Goal: Task Accomplishment & Management: Manage account settings

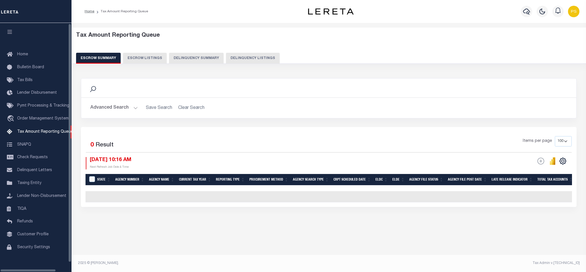
select select "100"
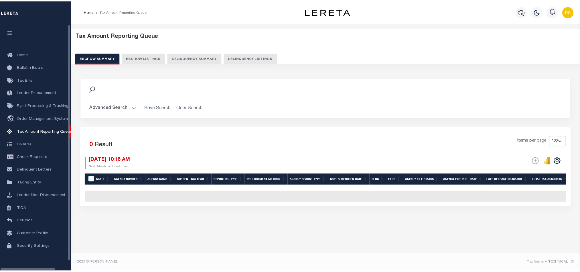
scroll to position [4, 0]
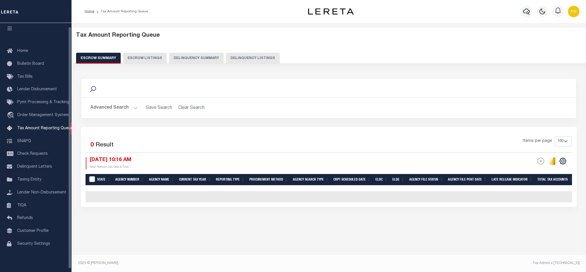
click at [266, 54] on button "Delinquency Listings" at bounding box center [253, 58] width 54 height 11
select select "100"
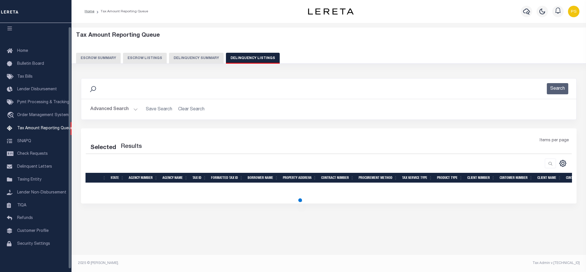
select select "100"
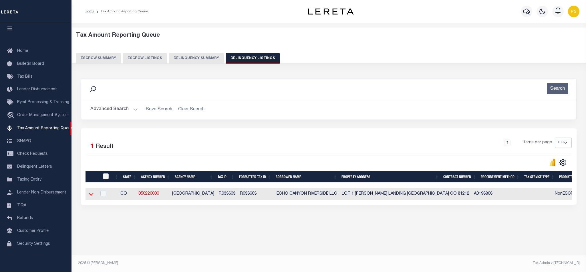
click at [91, 196] on icon at bounding box center [91, 194] width 5 height 6
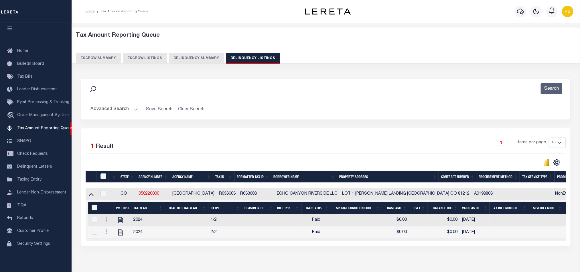
click at [94, 209] on input "&nbsp;" at bounding box center [95, 207] width 6 height 6
checkbox input "true"
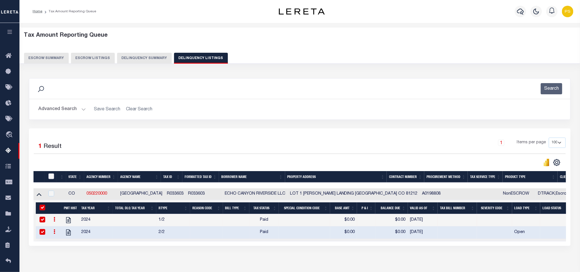
click at [52, 179] on input "checkbox" at bounding box center [51, 176] width 6 height 6
checkbox input "true"
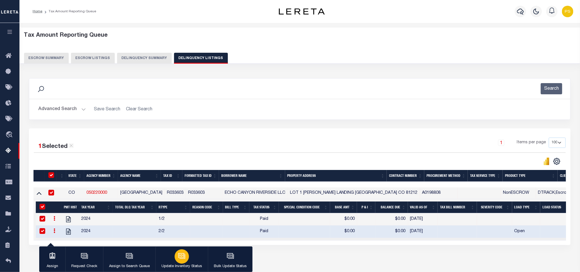
click at [185, 256] on icon "button" at bounding box center [182, 256] width 6 height 4
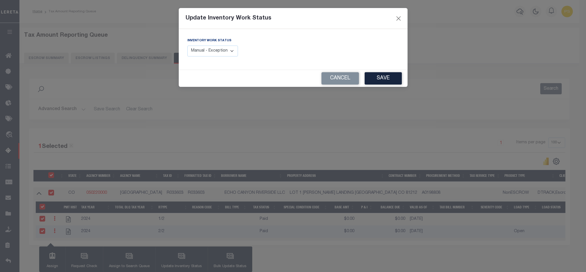
drag, startPoint x: 203, startPoint y: 53, endPoint x: 205, endPoint y: 56, distance: 3.8
click at [203, 53] on select "Manual - Exception Pended - Awaiting Search Late Add Exception Completed" at bounding box center [212, 51] width 51 height 11
select select "4"
click at [187, 46] on select "Manual - Exception Pended - Awaiting Search Late Add Exception Completed" at bounding box center [212, 51] width 51 height 11
click at [380, 75] on button "Save" at bounding box center [383, 78] width 37 height 12
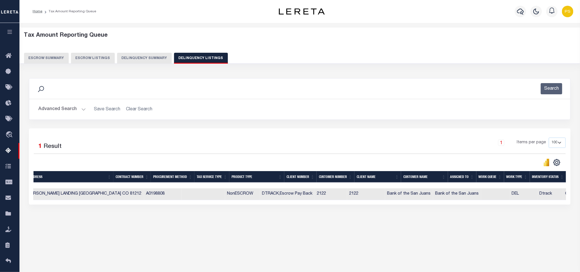
scroll to position [0, 0]
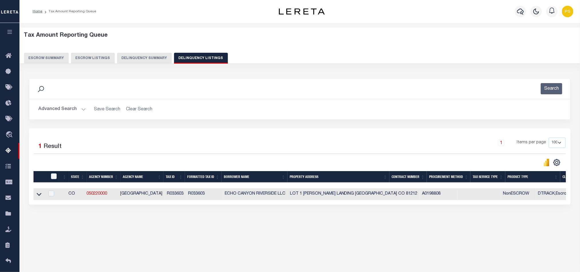
click at [56, 108] on button "Advanced Search" at bounding box center [62, 109] width 48 height 11
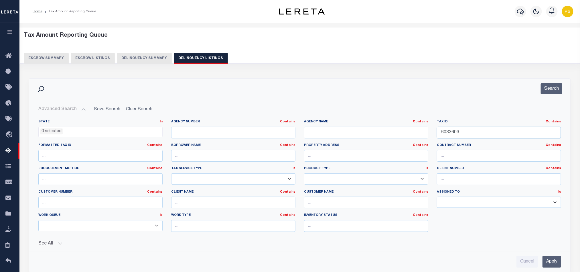
click at [450, 134] on input "R033603" at bounding box center [499, 133] width 124 height 12
paste input "4228"
type input "R034228"
click at [554, 264] on input "Apply" at bounding box center [551, 262] width 19 height 12
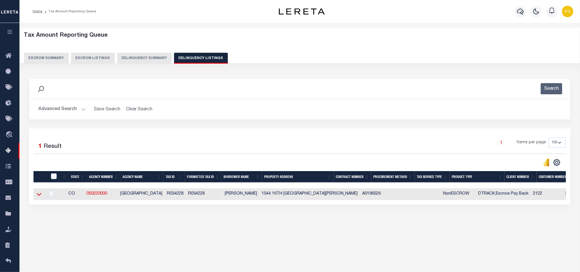
click at [39, 197] on icon at bounding box center [39, 194] width 5 height 6
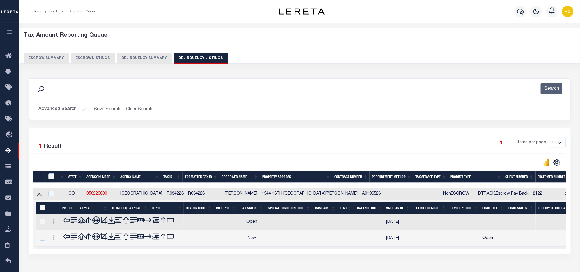
scroll to position [32, 0]
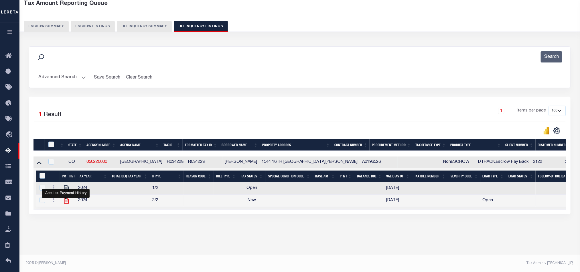
click at [66, 204] on icon "" at bounding box center [66, 200] width 7 height 7
checkbox input "false"
checkbox input "true"
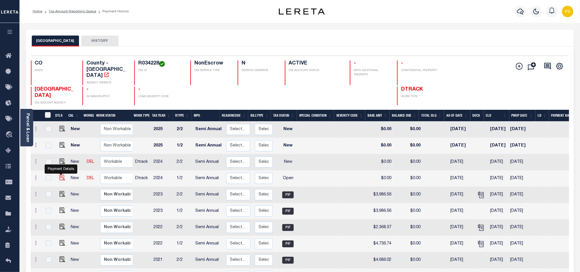
click at [61, 175] on img "" at bounding box center [63, 178] width 6 height 6
checkbox input "true"
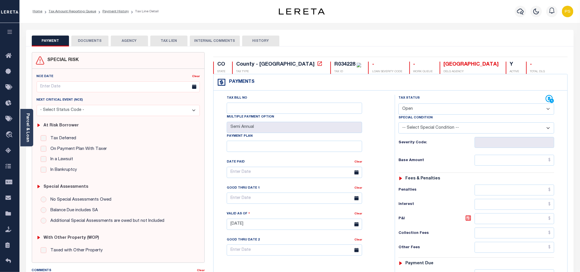
click at [441, 110] on select "- Select Status Code - Open Due/Unpaid Paid Incomplete No Tax Due Internal Refu…" at bounding box center [476, 108] width 156 height 11
select select "PYD"
click at [398, 104] on select "- Select Status Code - Open Due/Unpaid Paid Incomplete No Tax Due Internal Refu…" at bounding box center [476, 108] width 156 height 11
type input "09/05/2025"
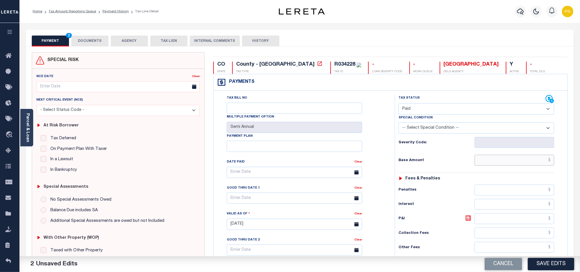
click at [504, 165] on input "text" at bounding box center [515, 160] width 80 height 11
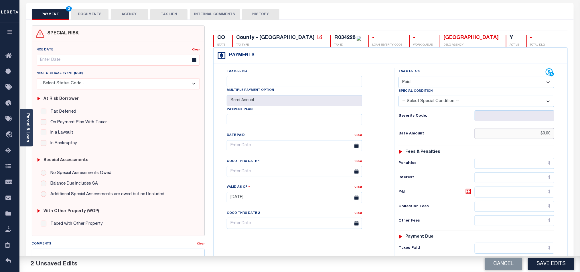
scroll to position [86, 0]
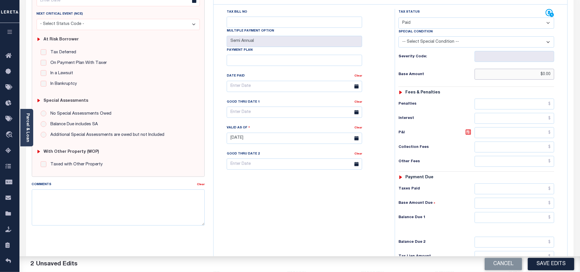
type input "$0.00"
click at [510, 222] on input "text" at bounding box center [515, 217] width 80 height 11
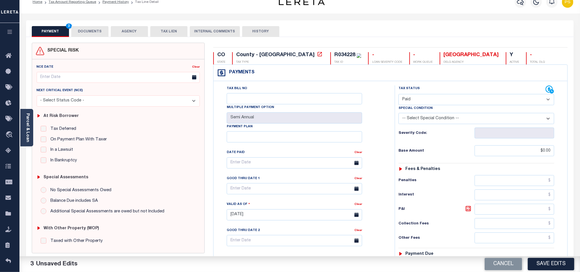
scroll to position [0, 0]
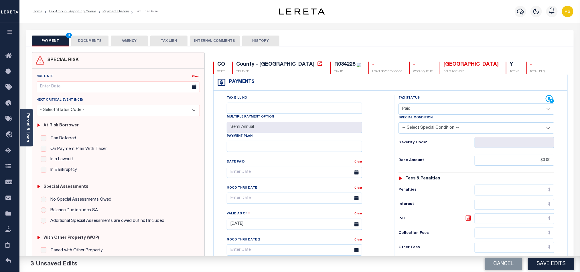
type input "$0.00"
click at [94, 42] on button "DOCUMENTS" at bounding box center [89, 40] width 37 height 11
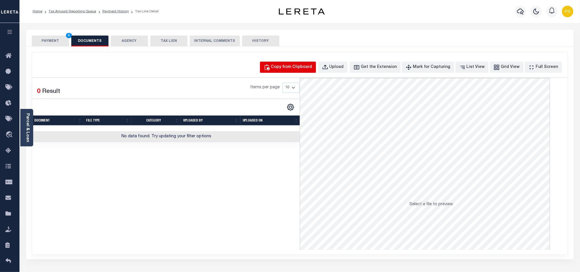
click at [292, 68] on div "Copy from Clipboard" at bounding box center [291, 67] width 41 height 6
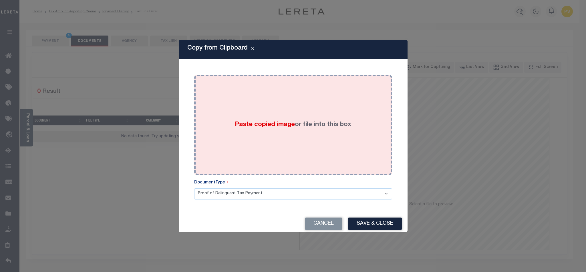
click at [304, 130] on div "Paste copied image or file into this box" at bounding box center [293, 125] width 189 height 92
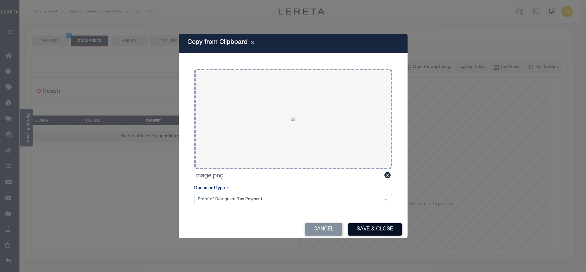
click at [384, 234] on button "Save & Close" at bounding box center [375, 229] width 54 height 12
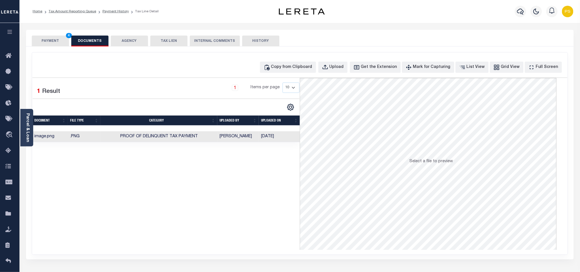
click at [52, 45] on button "PAYMENT 4" at bounding box center [50, 40] width 37 height 11
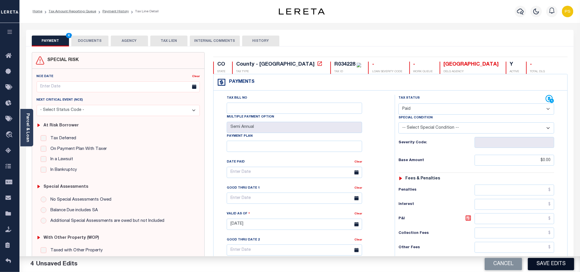
click at [547, 264] on button "Save Edits" at bounding box center [551, 264] width 46 height 12
checkbox input "false"
type input "$0"
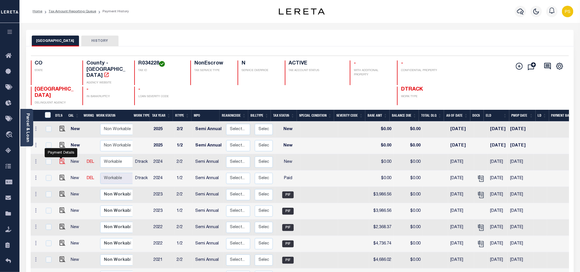
click at [60, 158] on img "" at bounding box center [63, 161] width 6 height 6
checkbox input "true"
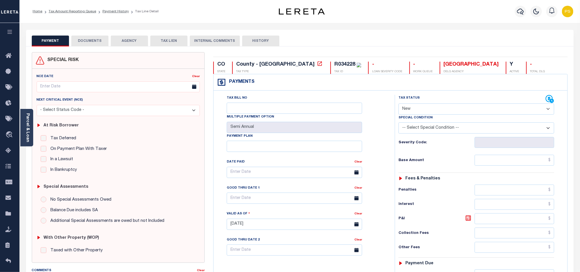
click at [428, 108] on select "- Select Status Code - Open Due/Unpaid Paid Incomplete No Tax Due Internal Refu…" at bounding box center [476, 108] width 156 height 11
select select "PYD"
click at [398, 104] on select "- Select Status Code - Open Due/Unpaid Paid Incomplete No Tax Due Internal Refu…" at bounding box center [476, 108] width 156 height 11
type input "[DATE]"
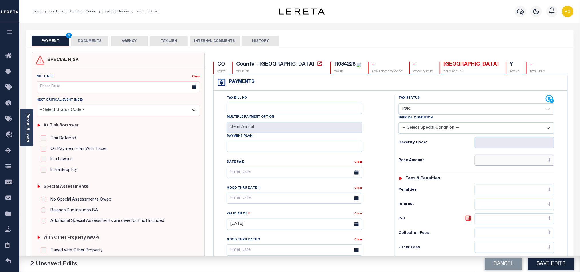
click at [519, 161] on input "text" at bounding box center [515, 160] width 80 height 11
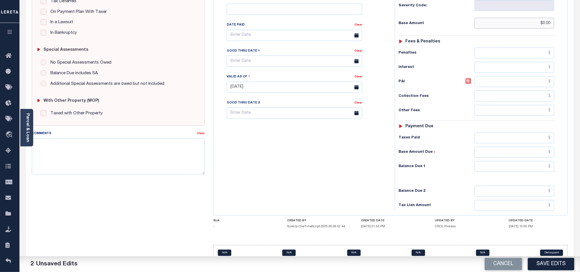
scroll to position [154, 0]
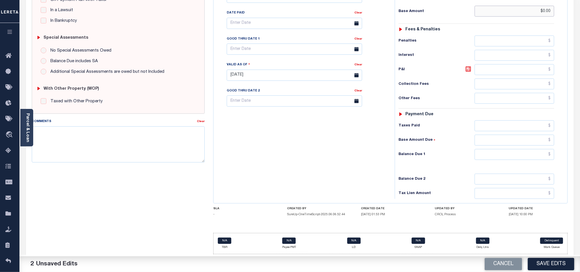
type input "$0.00"
drag, startPoint x: 535, startPoint y: 155, endPoint x: 506, endPoint y: 156, distance: 29.2
click at [535, 155] on input "text" at bounding box center [515, 154] width 80 height 11
type input "$0.00"
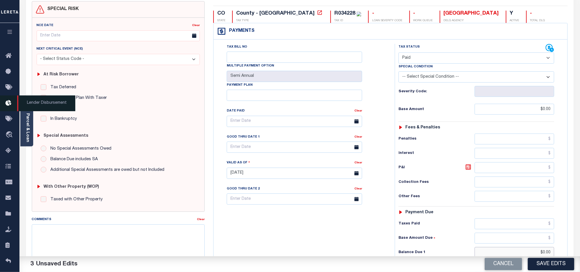
scroll to position [0, 0]
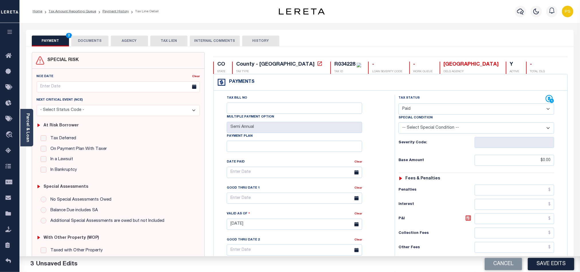
click at [79, 41] on button "DOCUMENTS" at bounding box center [89, 40] width 37 height 11
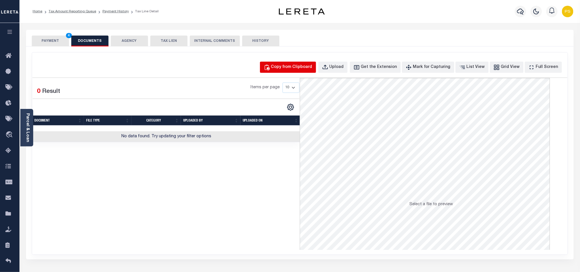
click at [303, 66] on div "Copy from Clipboard" at bounding box center [291, 67] width 41 height 6
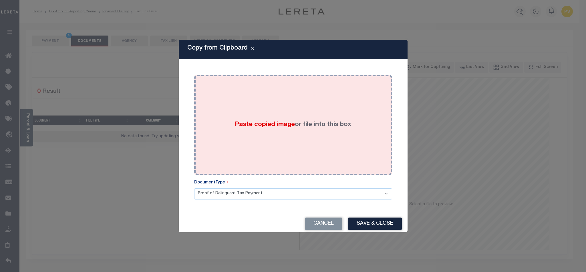
click at [287, 122] on span "Paste copied image" at bounding box center [265, 124] width 60 height 6
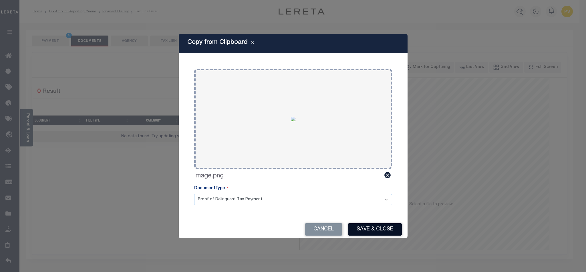
click at [371, 229] on button "Save & Close" at bounding box center [375, 229] width 54 height 12
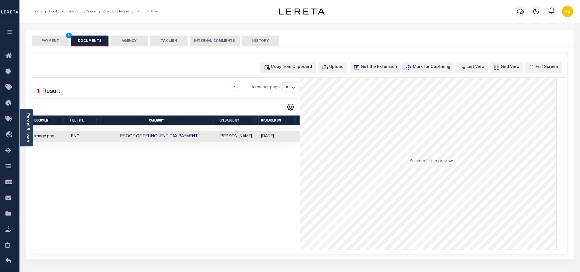
click at [48, 42] on button "PAYMENT 4" at bounding box center [50, 40] width 37 height 11
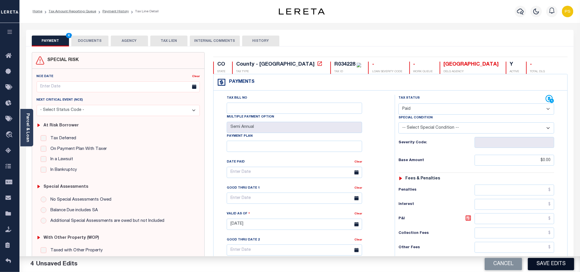
click at [549, 265] on button "Save Edits" at bounding box center [551, 264] width 46 height 12
checkbox input "false"
type input "$0"
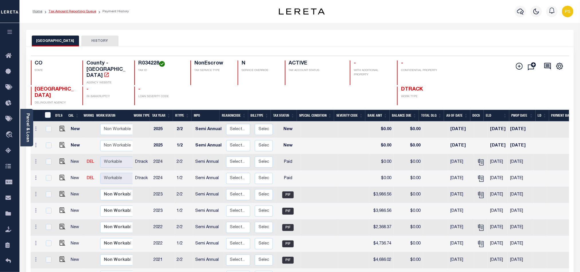
click at [83, 10] on link "Tax Amount Reporting Queue" at bounding box center [73, 11] width 48 height 3
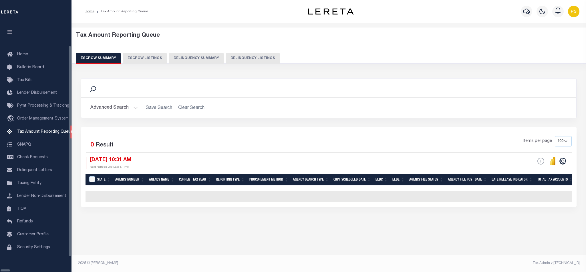
select select "100"
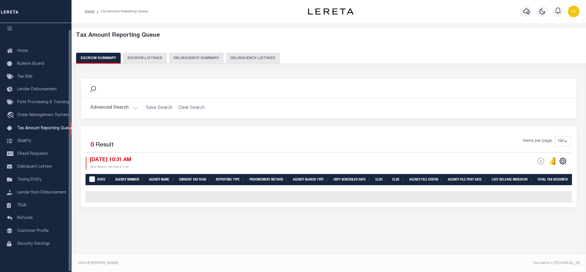
click at [258, 55] on button "Delinquency Listings" at bounding box center [253, 58] width 54 height 11
select select "100"
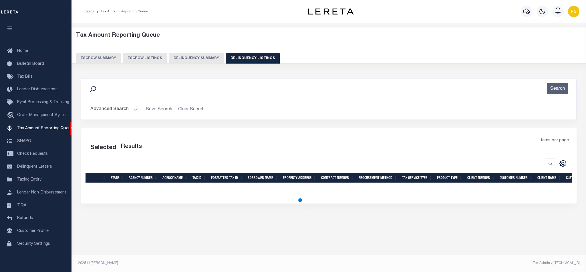
select select "100"
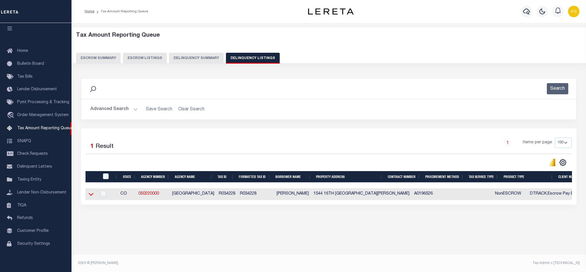
click at [90, 197] on icon at bounding box center [91, 194] width 5 height 6
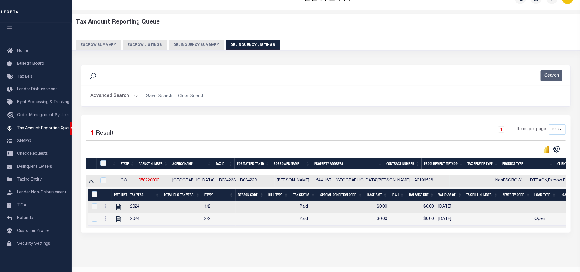
scroll to position [29, 0]
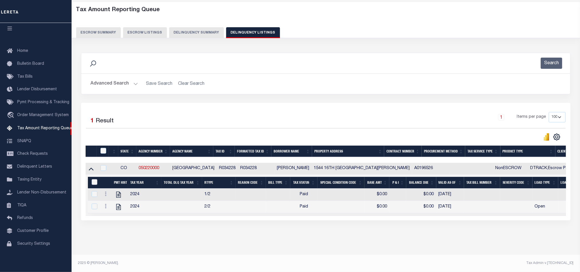
click at [93, 181] on input "&nbsp;" at bounding box center [95, 182] width 6 height 6
checkbox input "true"
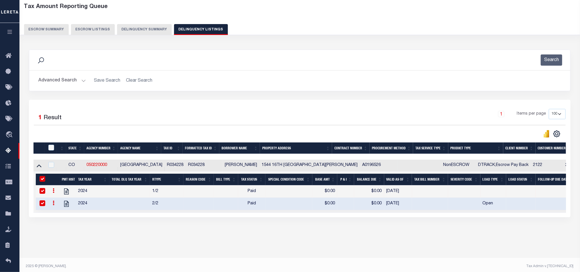
click at [52, 151] on div at bounding box center [51, 148] width 9 height 6
drag, startPoint x: 53, startPoint y: 149, endPoint x: 59, endPoint y: 151, distance: 6.3
click at [52, 149] on input "checkbox" at bounding box center [51, 148] width 6 height 6
checkbox input "true"
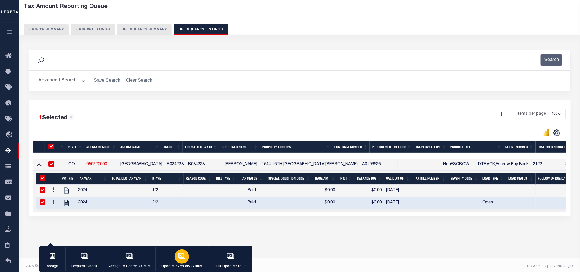
click at [188, 258] on button "Update Inventory Status" at bounding box center [181, 259] width 52 height 26
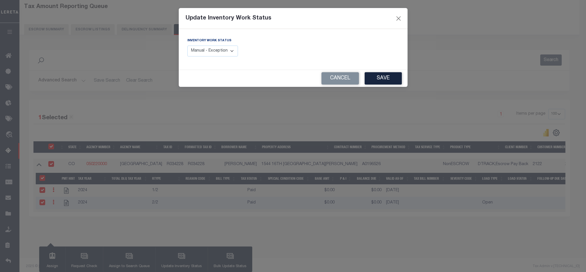
click at [205, 46] on select "Manual - Exception Pended - Awaiting Search Late Add Exception Completed" at bounding box center [212, 51] width 51 height 11
select select "4"
click at [187, 46] on select "Manual - Exception Pended - Awaiting Search Late Add Exception Completed" at bounding box center [212, 51] width 51 height 11
click at [389, 84] on button "Save" at bounding box center [383, 78] width 37 height 12
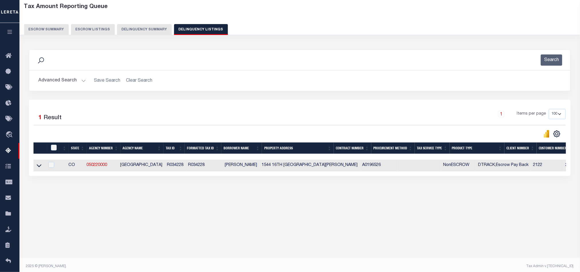
click at [72, 82] on button "Advanced Search" at bounding box center [62, 80] width 48 height 11
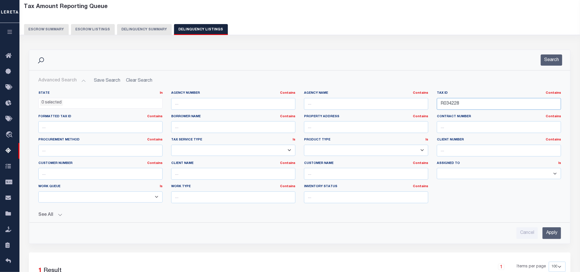
click at [454, 105] on input "R034228" at bounding box center [499, 104] width 124 height 12
paste input "37"
type input "R034237"
click at [558, 234] on input "Apply" at bounding box center [551, 233] width 19 height 12
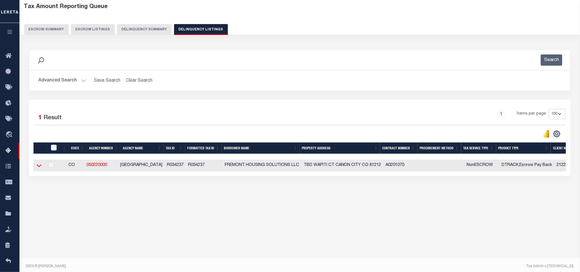
click at [39, 167] on icon at bounding box center [39, 165] width 5 height 3
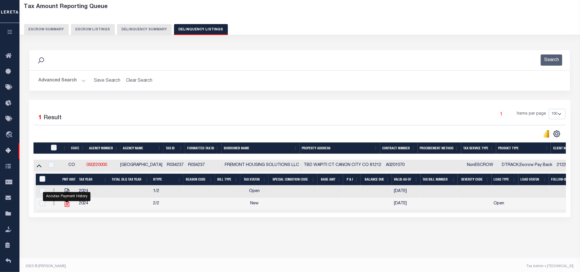
click at [67, 207] on icon "" at bounding box center [66, 203] width 7 height 7
checkbox input "false"
checkbox input "true"
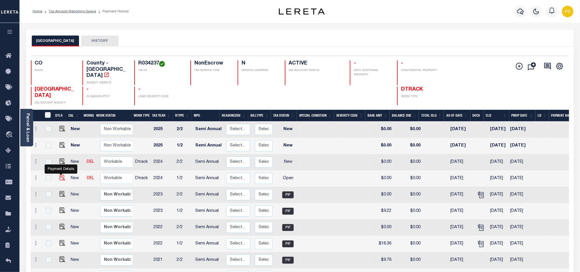
click at [60, 175] on img "" at bounding box center [63, 178] width 6 height 6
checkbox input "true"
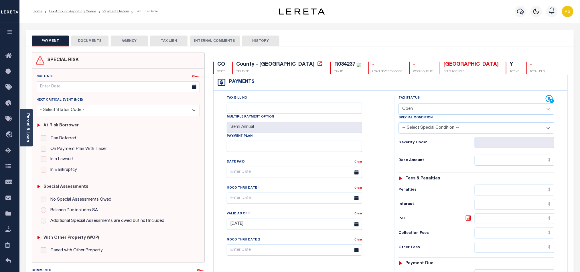
click at [430, 105] on select "- Select Status Code - Open Due/Unpaid Paid Incomplete No Tax Due Internal Refu…" at bounding box center [476, 108] width 156 height 11
select select "PYD"
click at [398, 104] on select "- Select Status Code - Open Due/Unpaid Paid Incomplete No Tax Due Internal Refu…" at bounding box center [476, 108] width 156 height 11
type input "[DATE]"
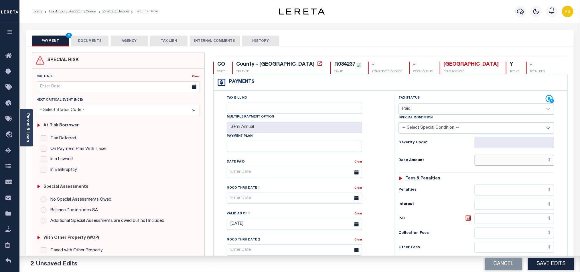
drag, startPoint x: 512, startPoint y: 161, endPoint x: 498, endPoint y: 161, distance: 13.7
click at [512, 161] on input "text" at bounding box center [515, 160] width 80 height 11
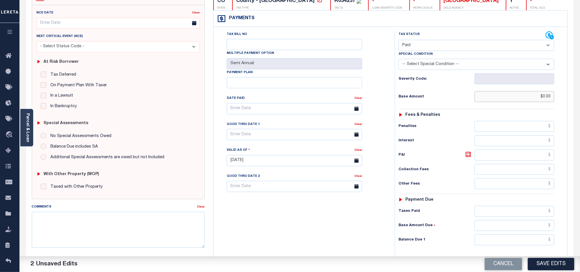
scroll to position [86, 0]
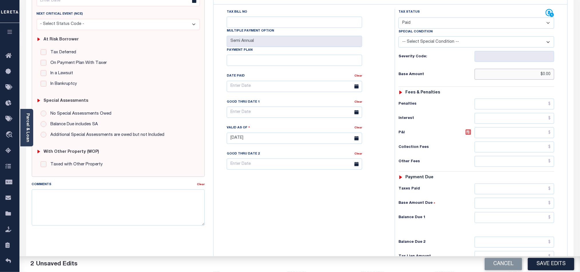
type input "$0.00"
click at [507, 223] on input "text" at bounding box center [515, 217] width 80 height 11
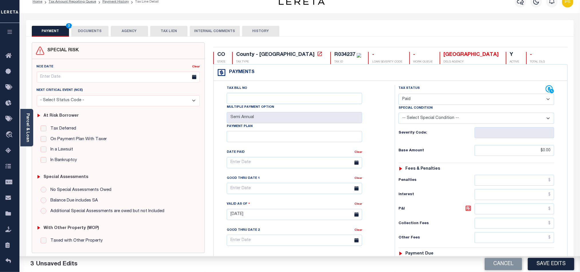
scroll to position [0, 0]
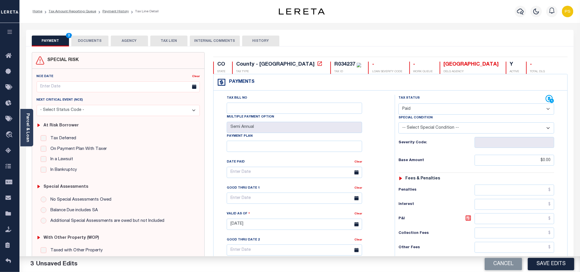
type input "$0.00"
click at [94, 43] on button "DOCUMENTS" at bounding box center [89, 40] width 37 height 11
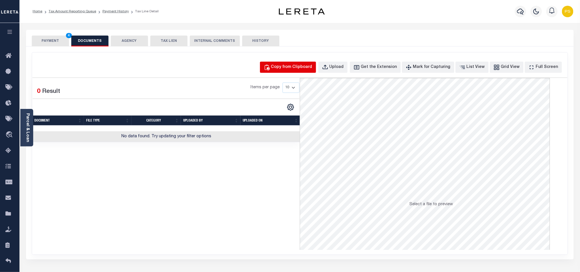
click at [299, 70] on div "Copy from Clipboard" at bounding box center [291, 67] width 41 height 6
select select "POP"
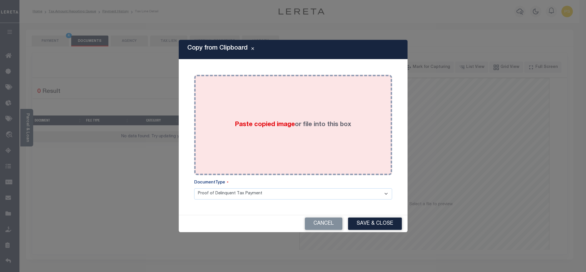
click at [310, 126] on label "Paste copied image or file into this box" at bounding box center [293, 124] width 116 height 9
click at [274, 124] on span "Paste copied image" at bounding box center [265, 124] width 60 height 6
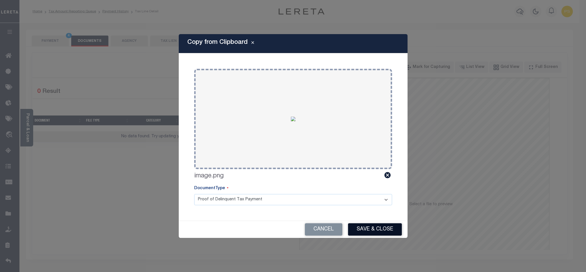
click at [384, 229] on button "Save & Close" at bounding box center [375, 229] width 54 height 12
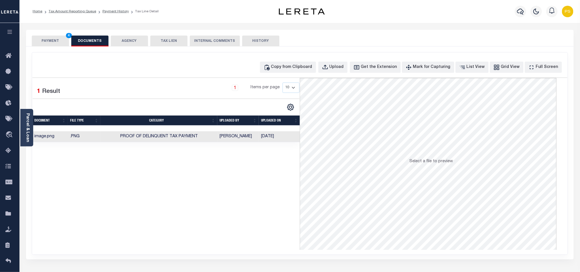
click at [49, 45] on button "PAYMENT 4" at bounding box center [50, 40] width 37 height 11
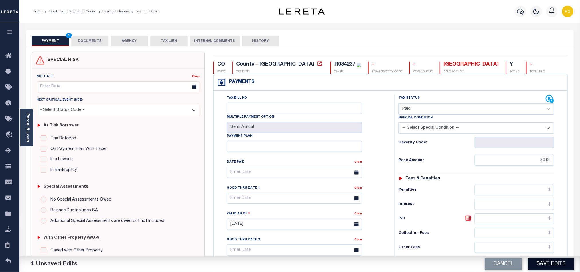
click at [544, 265] on button "Save Edits" at bounding box center [551, 264] width 46 height 12
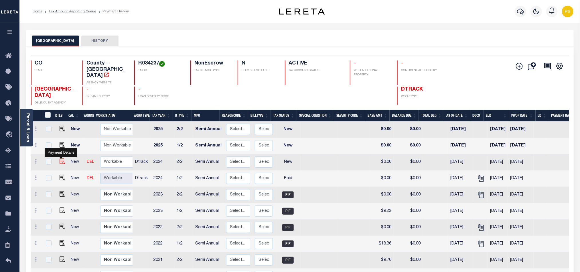
click at [60, 158] on img "" at bounding box center [63, 161] width 6 height 6
checkbox input "true"
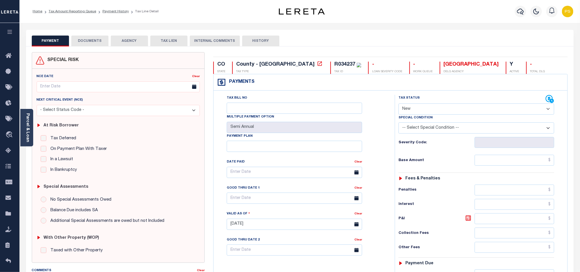
click at [440, 114] on select "- Select Status Code - Open Due/Unpaid Paid Incomplete No Tax Due Internal Refu…" at bounding box center [476, 108] width 156 height 11
select select "PYD"
click at [398, 104] on select "- Select Status Code - Open Due/Unpaid Paid Incomplete No Tax Due Internal Refu…" at bounding box center [476, 108] width 156 height 11
type input "[DATE]"
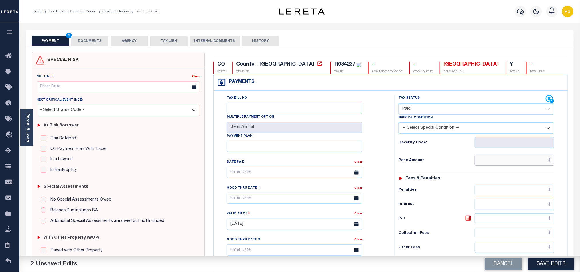
click at [523, 164] on input "text" at bounding box center [515, 160] width 80 height 11
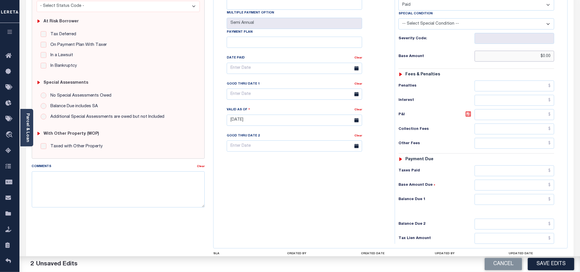
scroll to position [154, 0]
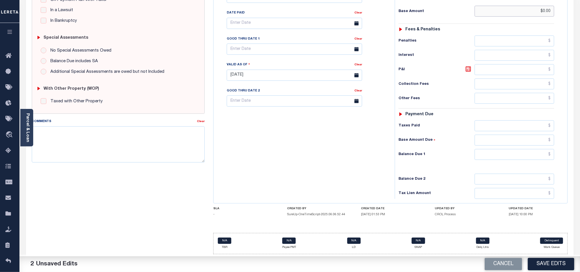
type input "$0.00"
click at [522, 159] on input "text" at bounding box center [515, 154] width 80 height 11
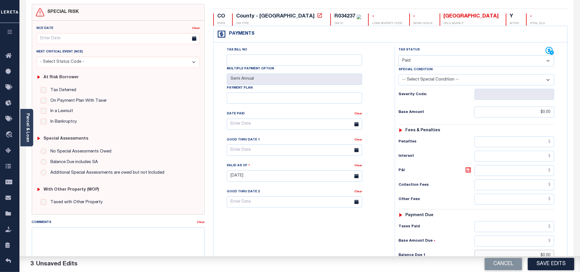
scroll to position [0, 0]
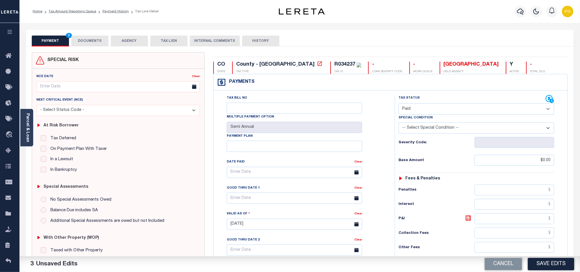
type input "$0.00"
click at [94, 46] on button "DOCUMENTS" at bounding box center [89, 40] width 37 height 11
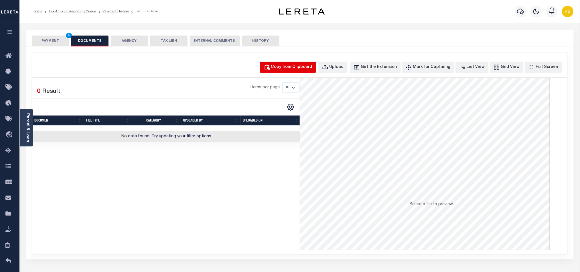
click at [296, 63] on button "Copy from Clipboard" at bounding box center [288, 67] width 56 height 11
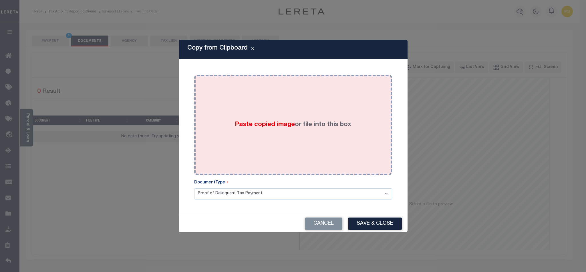
click at [282, 125] on span "Paste copied image" at bounding box center [265, 124] width 60 height 6
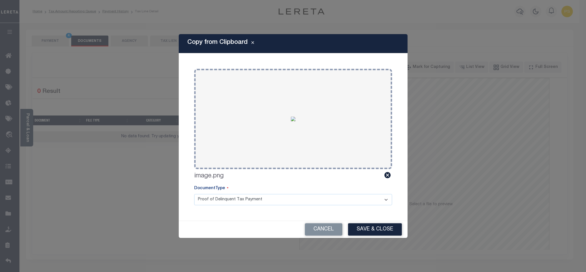
drag, startPoint x: 359, startPoint y: 227, endPoint x: 358, endPoint y: 224, distance: 3.5
click at [360, 227] on button "Save & Close" at bounding box center [375, 229] width 54 height 12
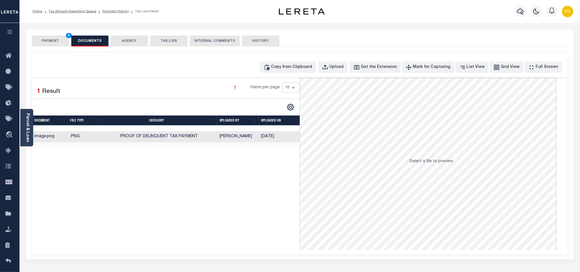
click at [53, 43] on button "PAYMENT 4" at bounding box center [50, 40] width 37 height 11
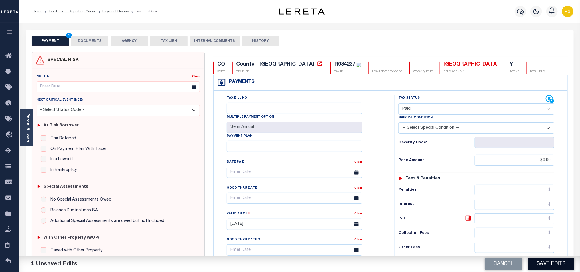
click at [550, 259] on button "Save Edits" at bounding box center [551, 264] width 46 height 12
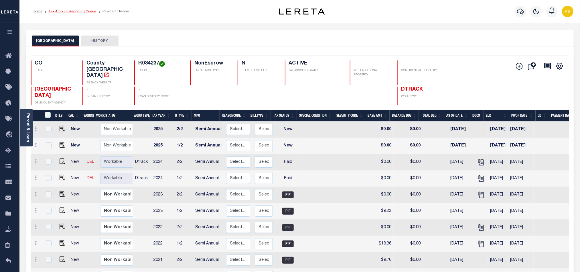
click at [84, 11] on link "Tax Amount Reporting Queue" at bounding box center [73, 11] width 48 height 3
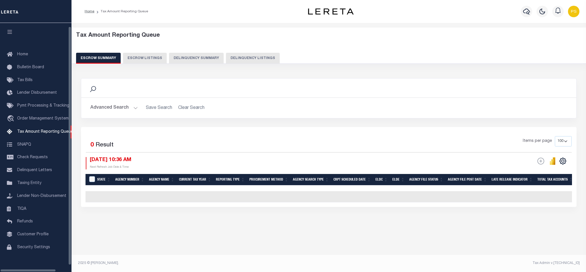
select select "100"
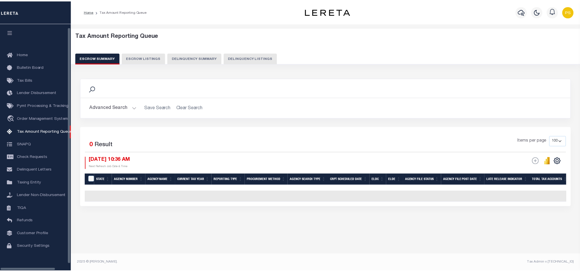
scroll to position [4, 0]
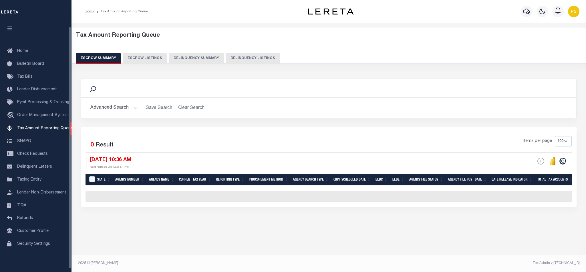
click at [263, 60] on button "Delinquency Listings" at bounding box center [253, 58] width 54 height 11
select select "100"
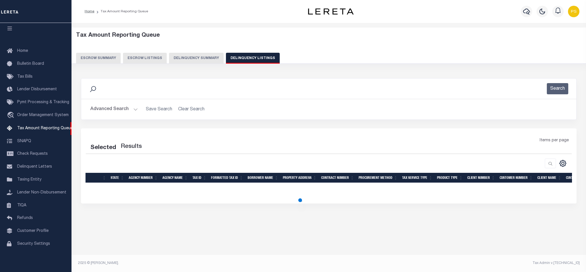
select select "100"
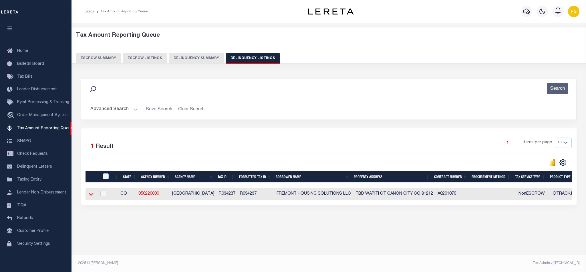
click at [91, 195] on icon at bounding box center [91, 194] width 5 height 6
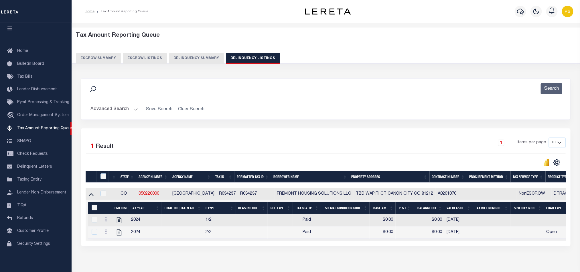
click at [92, 209] on input "&nbsp;" at bounding box center [95, 207] width 6 height 6
checkbox input "true"
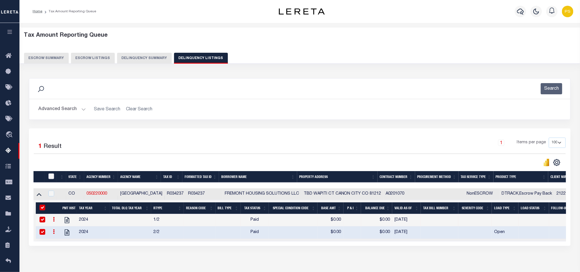
click at [52, 179] on input "checkbox" at bounding box center [51, 176] width 6 height 6
checkbox input "true"
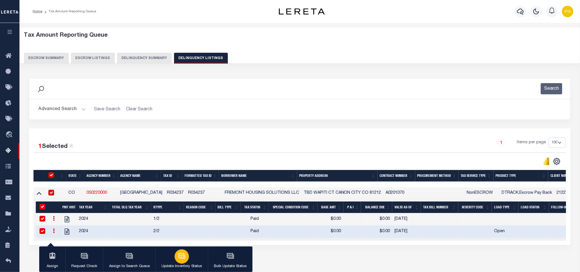
click at [185, 258] on div "button" at bounding box center [182, 256] width 14 height 14
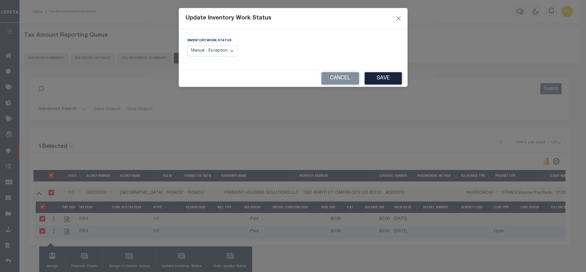
click at [230, 50] on select "Manual - Exception Pended - Awaiting Search Late Add Exception Completed" at bounding box center [212, 51] width 51 height 11
select select "4"
click at [187, 46] on select "Manual - Exception Pended - Awaiting Search Late Add Exception Completed" at bounding box center [212, 51] width 51 height 11
click at [379, 81] on button "Save" at bounding box center [383, 78] width 37 height 12
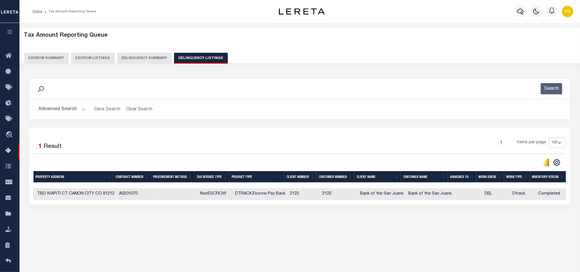
scroll to position [0, 0]
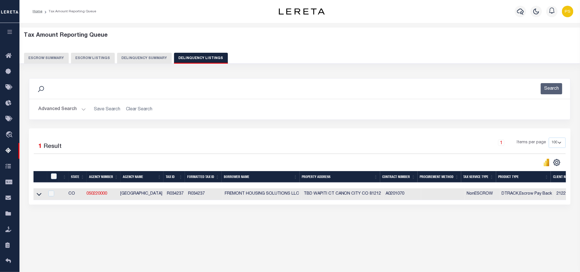
click at [61, 112] on button "Advanced Search" at bounding box center [62, 109] width 48 height 11
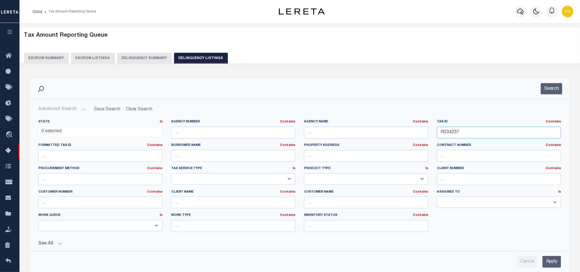
click at [450, 133] on input "R034237" at bounding box center [499, 133] width 124 height 12
paste input "612"
type input "R034612"
click at [549, 266] on input "Apply" at bounding box center [551, 262] width 19 height 12
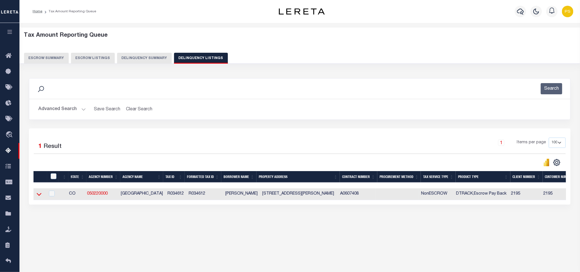
click at [40, 197] on icon at bounding box center [39, 194] width 5 height 6
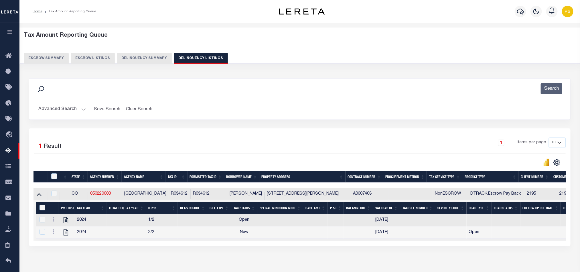
scroll to position [32, 0]
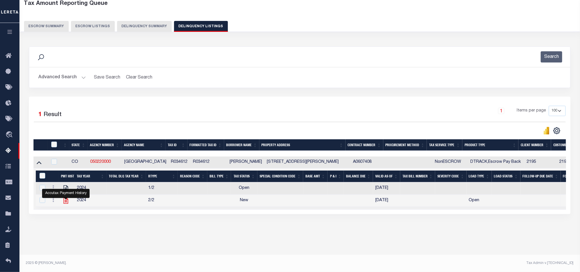
click at [66, 204] on icon "" at bounding box center [65, 200] width 7 height 7
checkbox input "false"
checkbox input "true"
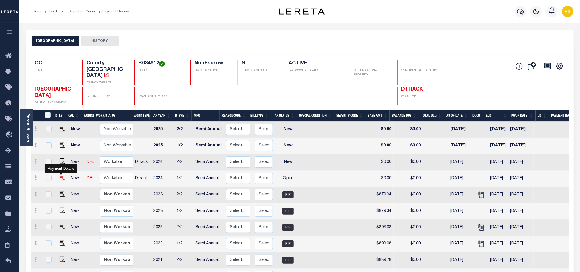
click at [60, 175] on img "" at bounding box center [63, 178] width 6 height 6
checkbox input "true"
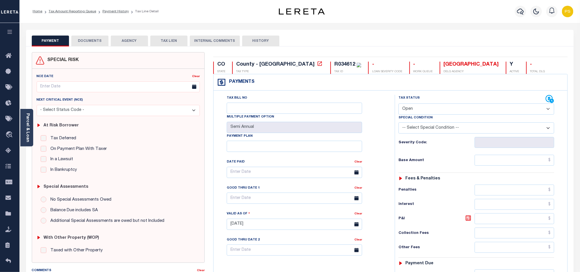
click at [408, 111] on select "- Select Status Code - Open Due/Unpaid Paid Incomplete No Tax Due Internal Refu…" at bounding box center [476, 108] width 156 height 11
select select "PYD"
click at [398, 104] on select "- Select Status Code - Open Due/Unpaid Paid Incomplete No Tax Due Internal Refu…" at bounding box center [476, 108] width 156 height 11
type input "[DATE]"
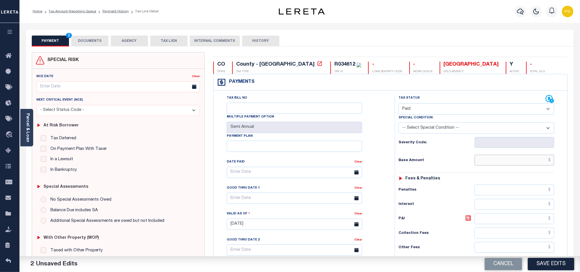
click at [527, 165] on input "text" at bounding box center [515, 160] width 80 height 11
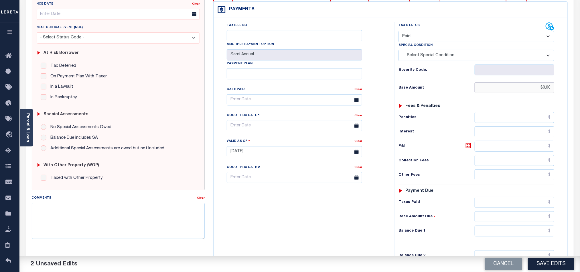
scroll to position [129, 0]
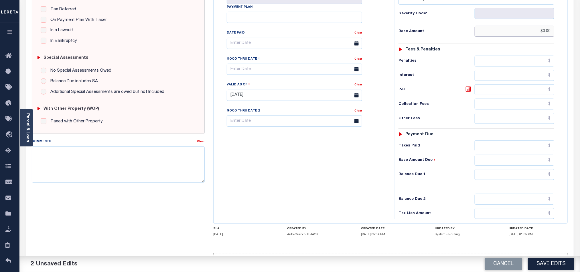
type input "$0.00"
click at [501, 180] on input "text" at bounding box center [515, 174] width 80 height 11
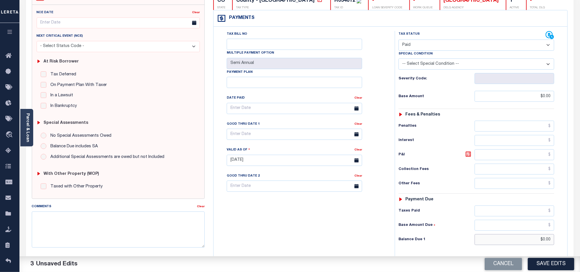
scroll to position [0, 0]
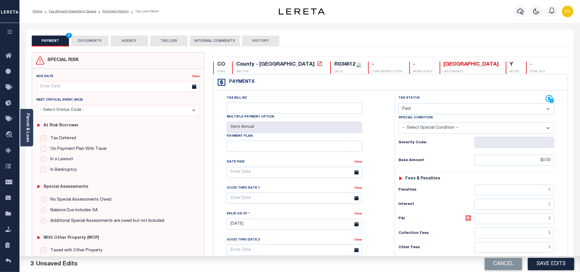
type input "$0.00"
click at [99, 40] on button "DOCUMENTS" at bounding box center [89, 40] width 37 height 11
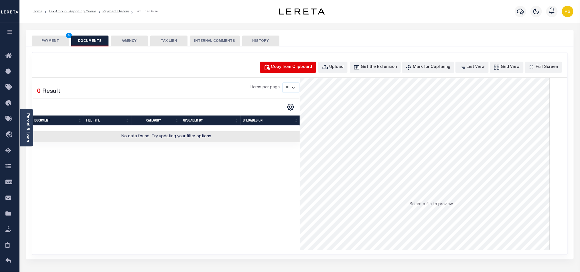
click at [296, 70] on div "Copy from Clipboard" at bounding box center [291, 67] width 41 height 6
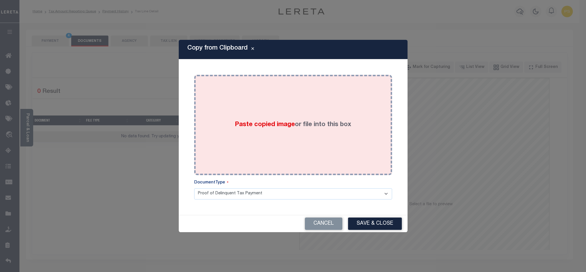
click at [329, 137] on div "Paste copied image or file into this box" at bounding box center [293, 125] width 189 height 92
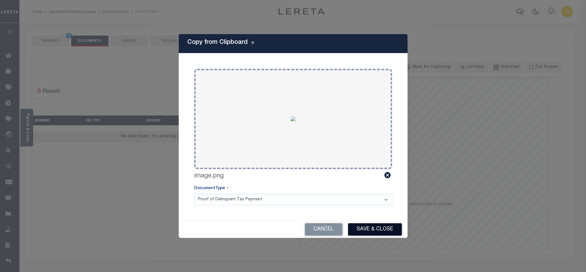
click at [378, 230] on button "Save & Close" at bounding box center [375, 229] width 54 height 12
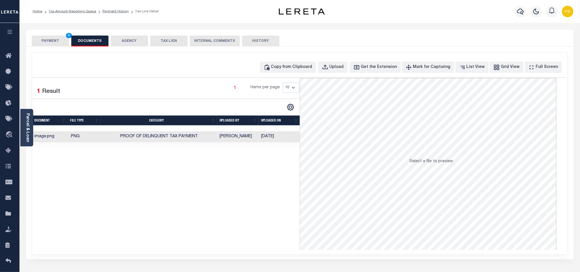
click at [51, 37] on button "PAYMENT 4" at bounding box center [50, 40] width 37 height 11
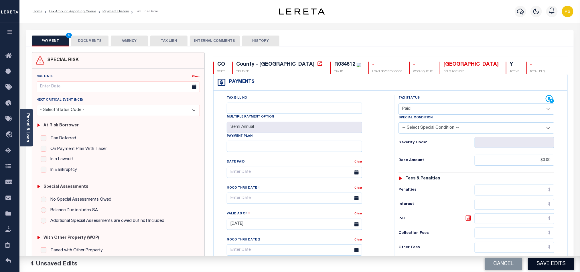
click at [559, 263] on button "Save Edits" at bounding box center [551, 264] width 46 height 12
checkbox input "false"
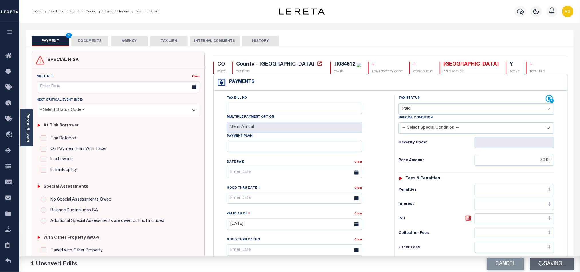
type input "$0"
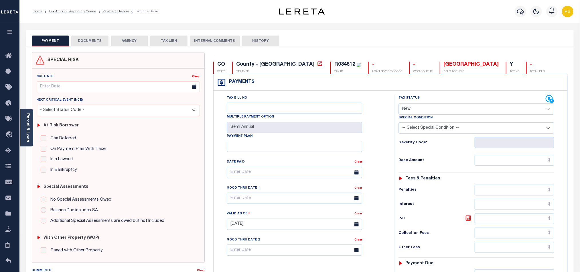
click at [438, 113] on select "- Select Status Code - Open Due/Unpaid Paid Incomplete No Tax Due Internal Refu…" at bounding box center [476, 108] width 156 height 11
select select "PYD"
click at [398, 104] on select "- Select Status Code - Open Due/Unpaid Paid Incomplete No Tax Due Internal Refu…" at bounding box center [476, 108] width 156 height 11
type input "[DATE]"
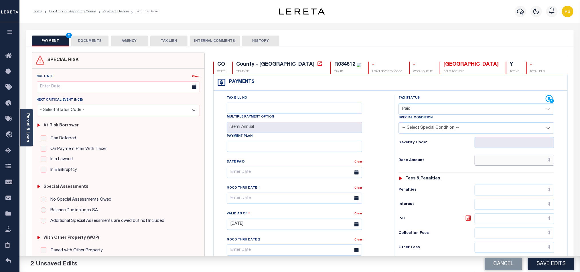
click at [532, 164] on input "text" at bounding box center [515, 160] width 80 height 11
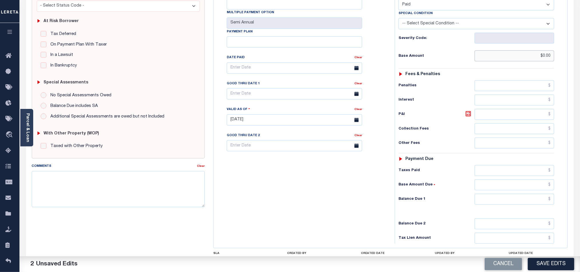
scroll to position [129, 0]
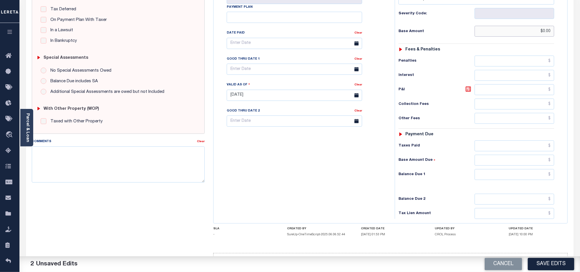
type input "$0.00"
click at [513, 180] on input "text" at bounding box center [515, 174] width 80 height 11
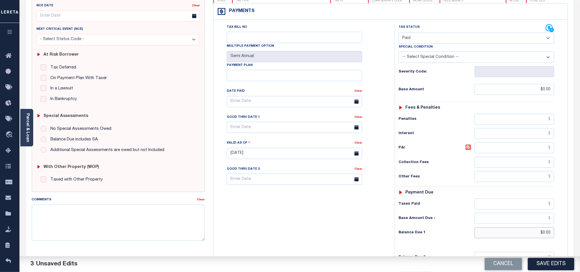
scroll to position [0, 0]
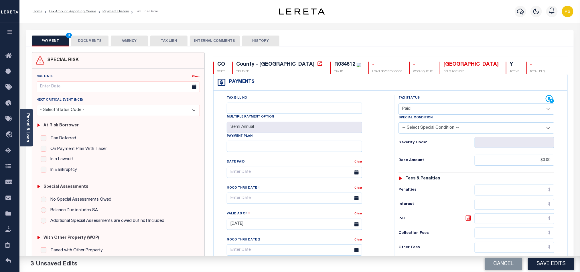
type input "$0.00"
click at [97, 39] on button "DOCUMENTS" at bounding box center [89, 40] width 37 height 11
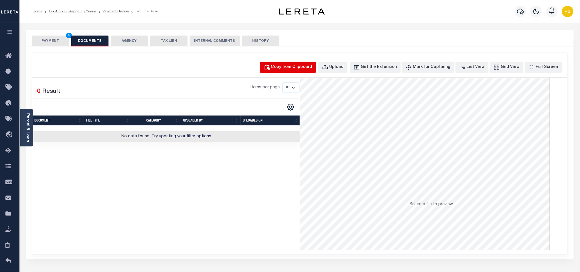
click at [293, 72] on button "Copy from Clipboard" at bounding box center [288, 67] width 56 height 11
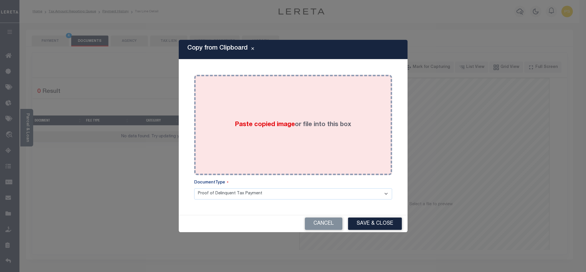
click at [282, 119] on div "Paste copied image or file into this box" at bounding box center [293, 125] width 189 height 92
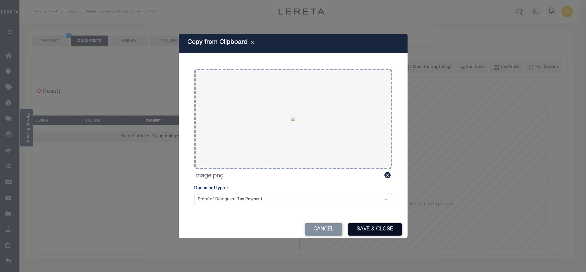
click at [377, 229] on button "Save & Close" at bounding box center [375, 229] width 54 height 12
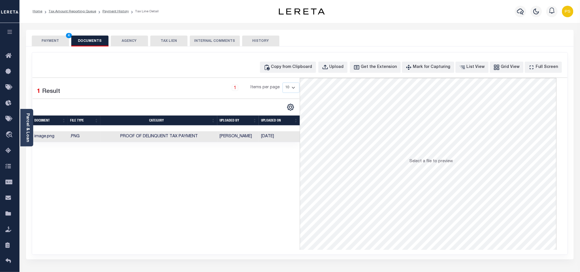
click at [52, 41] on button "PAYMENT 4" at bounding box center [50, 40] width 37 height 11
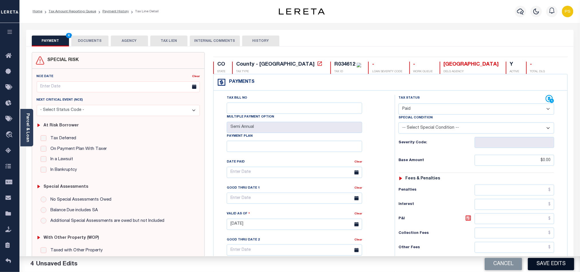
click at [549, 264] on button "Save Edits" at bounding box center [551, 264] width 46 height 12
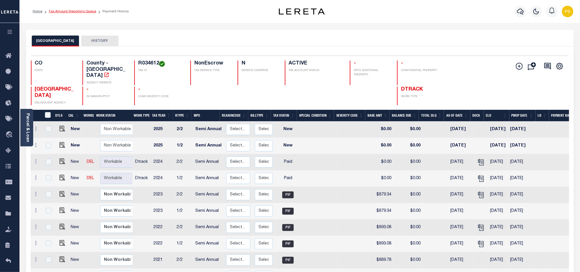
click at [81, 13] on link "Tax Amount Reporting Queue" at bounding box center [73, 11] width 48 height 3
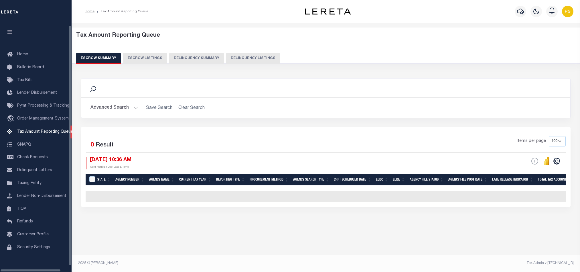
select select "100"
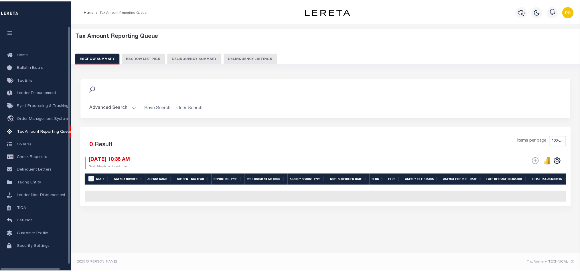
scroll to position [3, 0]
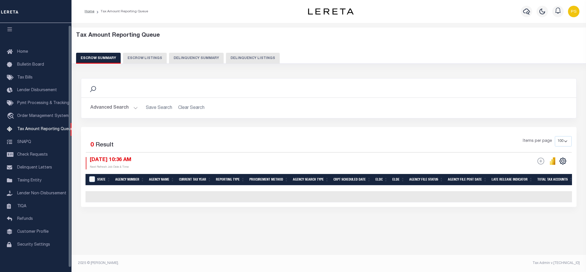
click at [242, 61] on button "Delinquency Listings" at bounding box center [253, 58] width 54 height 11
select select "100"
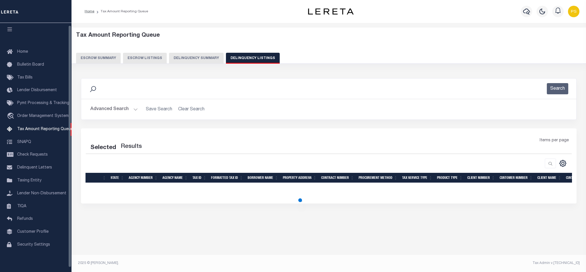
select select "100"
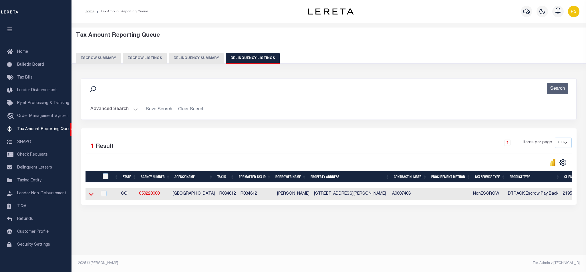
click at [91, 196] on icon at bounding box center [91, 194] width 5 height 3
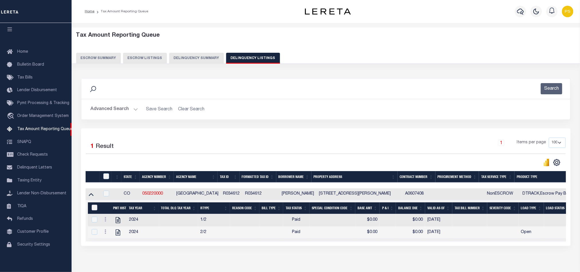
click at [93, 210] on input "&nbsp;" at bounding box center [95, 207] width 6 height 6
checkbox input "true"
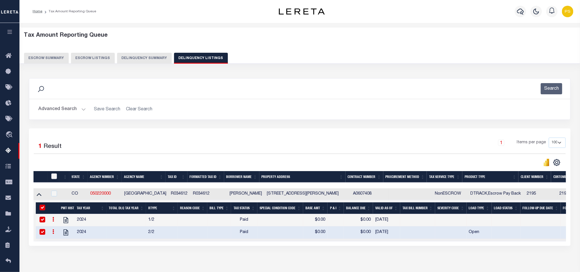
click at [53, 179] on input "checkbox" at bounding box center [54, 176] width 6 height 6
checkbox input "true"
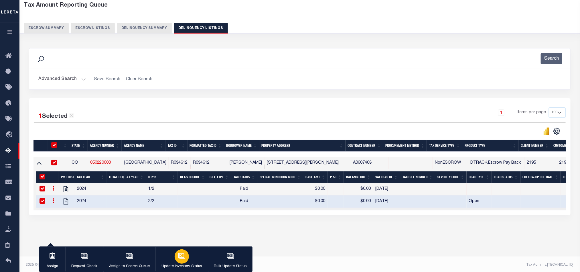
scroll to position [32, 0]
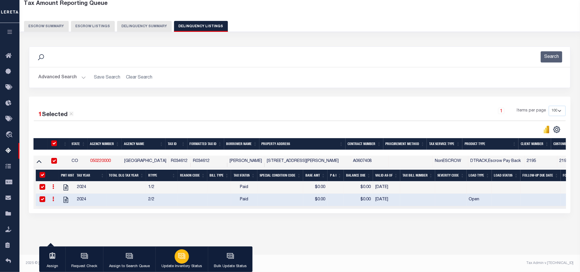
click at [181, 255] on icon "button" at bounding box center [181, 255] width 4 height 3
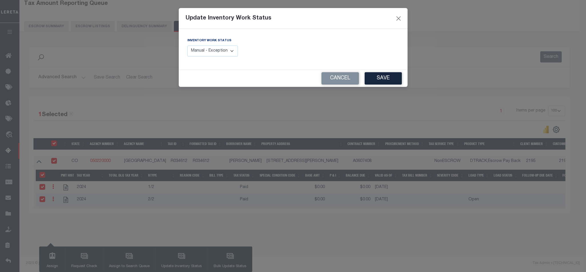
click at [210, 54] on select "Manual - Exception Pended - Awaiting Search Late Add Exception Completed" at bounding box center [212, 51] width 51 height 11
select select "4"
click at [187, 46] on select "Manual - Exception Pended - Awaiting Search Late Add Exception Completed" at bounding box center [212, 51] width 51 height 11
click at [385, 81] on button "Save" at bounding box center [383, 78] width 37 height 12
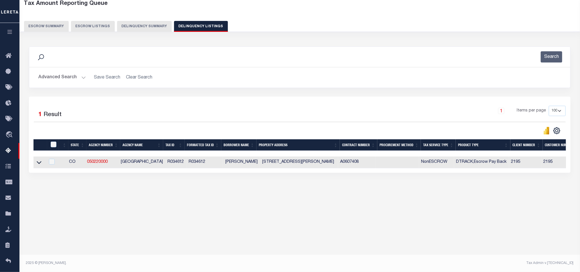
click at [51, 76] on button "Advanced Search" at bounding box center [62, 77] width 48 height 11
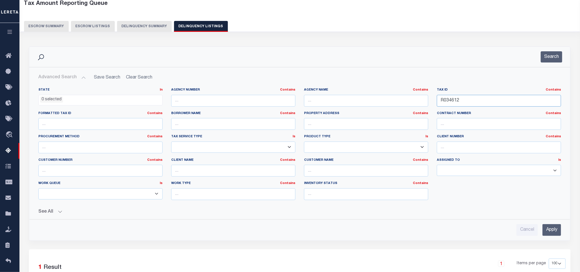
click at [450, 103] on input "R034612" at bounding box center [499, 101] width 124 height 12
paste input "84"
type input "R034842"
click at [553, 231] on input "Apply" at bounding box center [551, 230] width 19 height 12
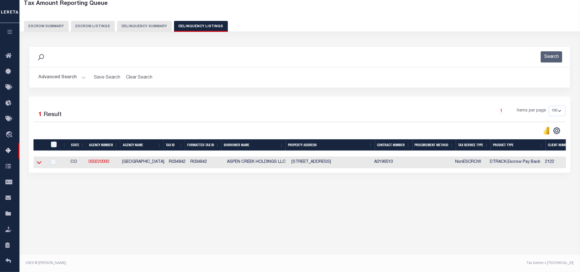
click at [38, 165] on icon at bounding box center [39, 162] width 5 height 6
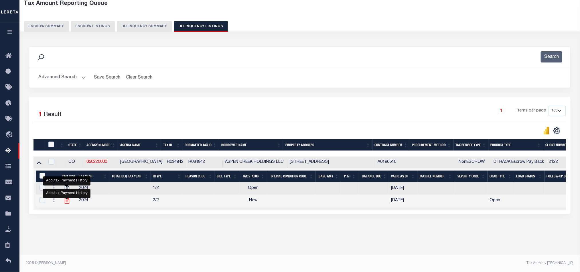
click at [65, 204] on icon "" at bounding box center [66, 200] width 7 height 7
checkbox input "false"
checkbox input "true"
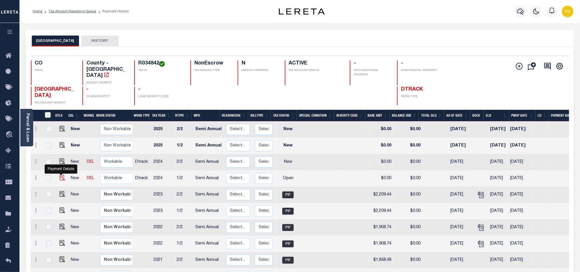
click at [60, 175] on img "" at bounding box center [63, 178] width 6 height 6
checkbox input "true"
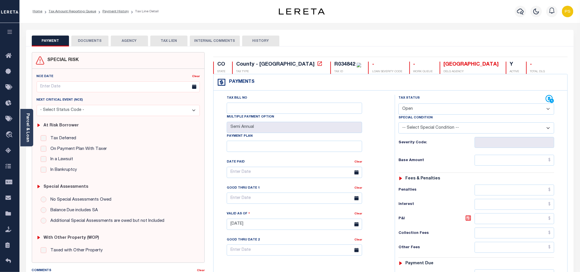
click at [420, 110] on select "- Select Status Code - Open Due/Unpaid Paid Incomplete No Tax Due Internal Refu…" at bounding box center [476, 108] width 156 height 11
select select "PYD"
click at [398, 104] on select "- Select Status Code - Open Due/Unpaid Paid Incomplete No Tax Due Internal Refu…" at bounding box center [476, 108] width 156 height 11
type input "[DATE]"
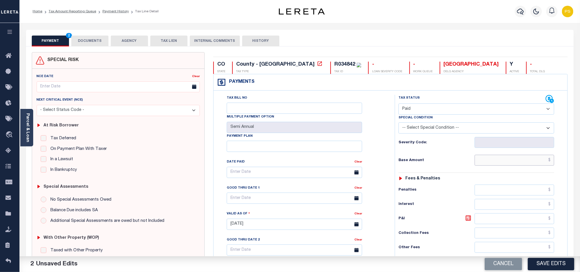
click at [533, 159] on input "text" at bounding box center [515, 160] width 80 height 11
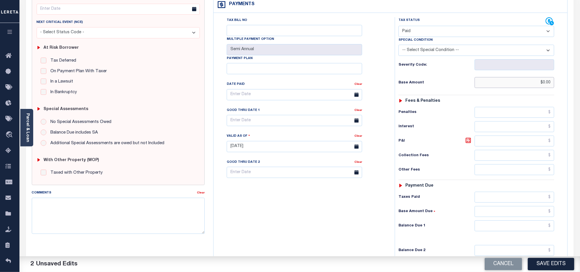
scroll to position [129, 0]
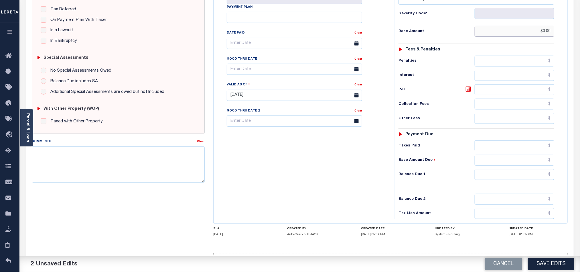
type input "$0.00"
click at [495, 180] on input "text" at bounding box center [515, 174] width 80 height 11
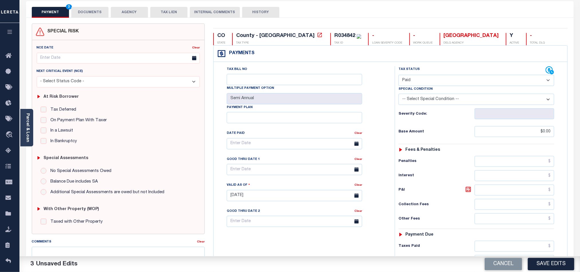
scroll to position [0, 0]
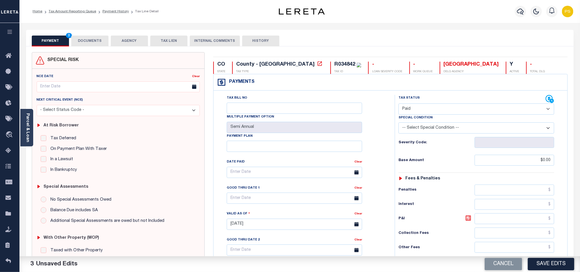
type input "$0.00"
click at [94, 41] on button "DOCUMENTS" at bounding box center [89, 40] width 37 height 11
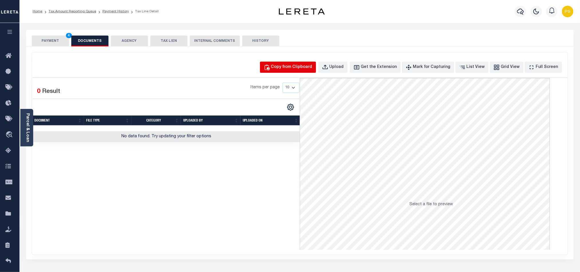
click at [289, 65] on div "Copy from Clipboard" at bounding box center [291, 67] width 41 height 6
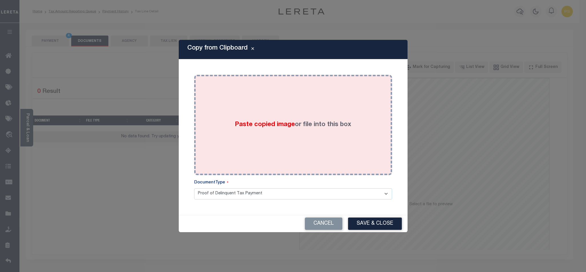
click at [284, 129] on label "Paste copied image or file into this box" at bounding box center [293, 124] width 116 height 9
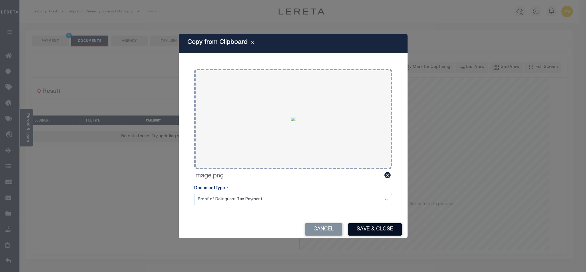
click at [373, 232] on button "Save & Close" at bounding box center [375, 229] width 54 height 12
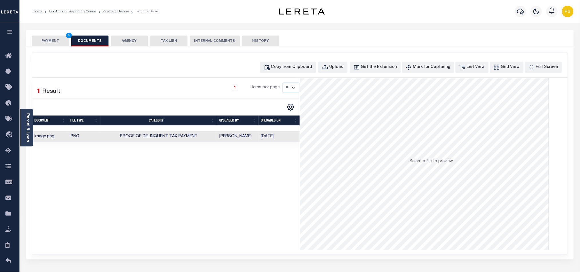
click at [44, 43] on button "PAYMENT 4" at bounding box center [50, 40] width 37 height 11
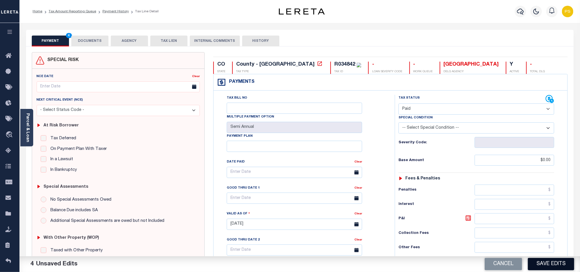
click at [554, 264] on button "Save Edits" at bounding box center [551, 264] width 46 height 12
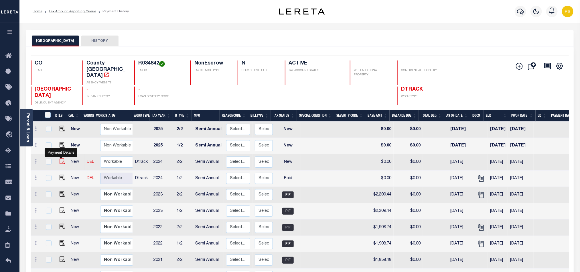
click at [60, 158] on img "" at bounding box center [63, 161] width 6 height 6
checkbox input "true"
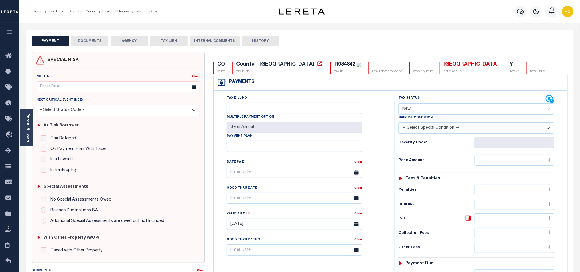
click at [411, 106] on select "- Select Status Code - Open Due/Unpaid Paid Incomplete No Tax Due Internal Refu…" at bounding box center [476, 108] width 156 height 11
select select "PYD"
click at [398, 104] on select "- Select Status Code - Open Due/Unpaid Paid Incomplete No Tax Due Internal Refu…" at bounding box center [476, 108] width 156 height 11
type input "[DATE]"
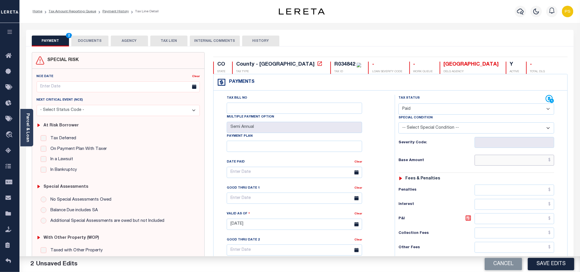
click at [524, 161] on input "text" at bounding box center [515, 160] width 80 height 11
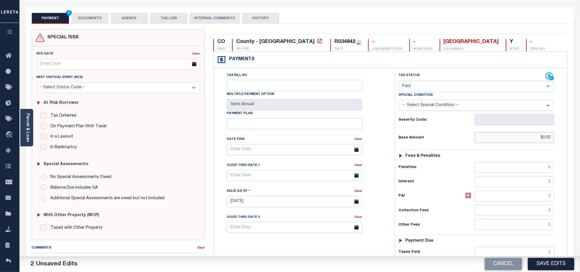
scroll to position [86, 0]
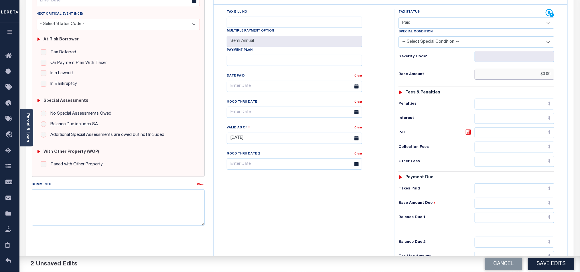
type input "$0.00"
click at [510, 220] on input "text" at bounding box center [515, 217] width 80 height 11
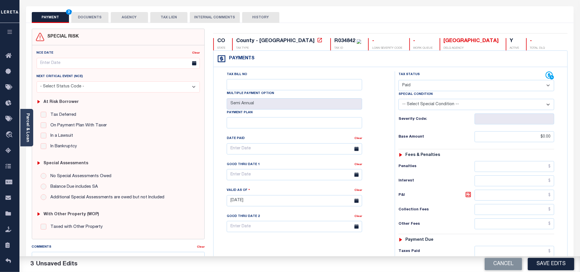
scroll to position [0, 0]
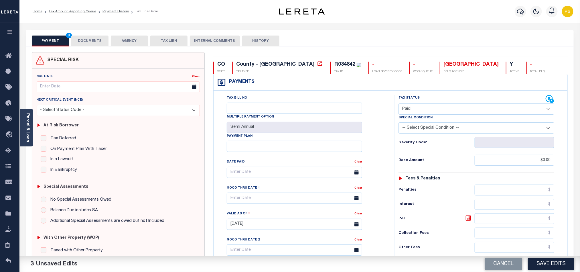
type input "$0.00"
click at [88, 39] on button "DOCUMENTS" at bounding box center [89, 40] width 37 height 11
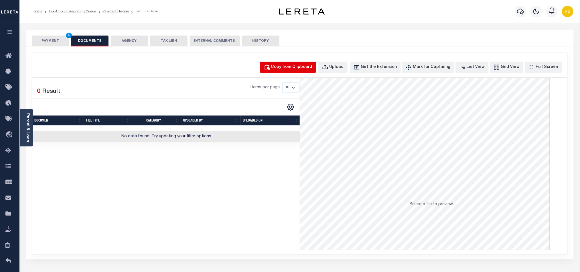
click at [303, 67] on div "Copy from Clipboard" at bounding box center [291, 67] width 41 height 6
select select "POP"
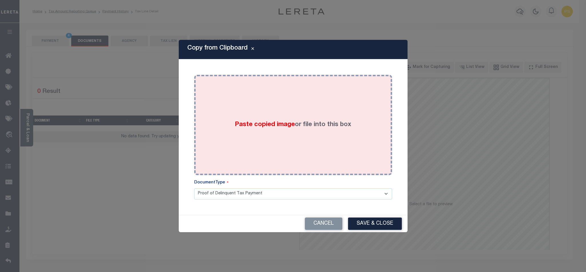
click at [307, 132] on div "Paste copied image or file into this box" at bounding box center [293, 125] width 189 height 92
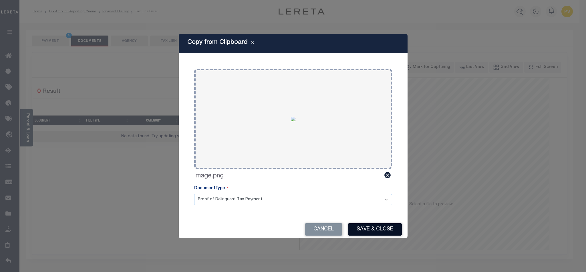
click at [368, 227] on button "Save & Close" at bounding box center [375, 229] width 54 height 12
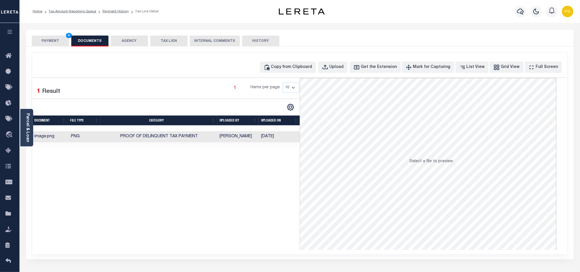
click at [46, 43] on button "PAYMENT 4" at bounding box center [50, 40] width 37 height 11
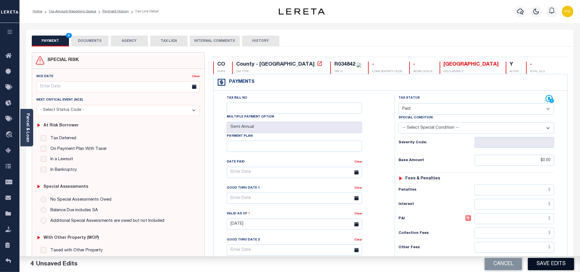
click at [553, 263] on button "Save Edits" at bounding box center [551, 264] width 46 height 12
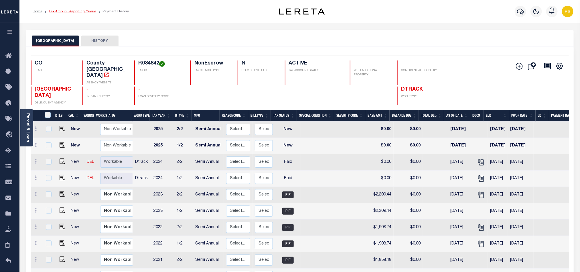
click at [76, 10] on link "Tax Amount Reporting Queue" at bounding box center [73, 11] width 48 height 3
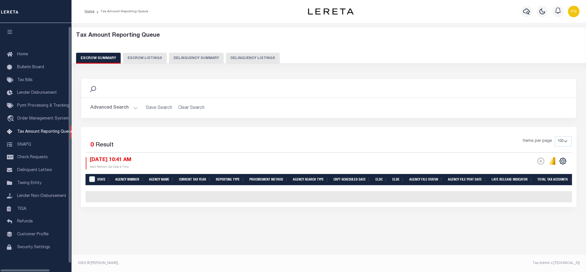
select select "100"
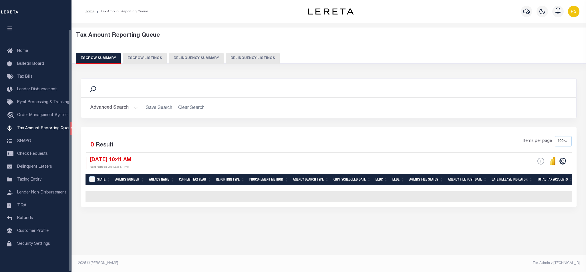
click at [245, 58] on button "Delinquency Listings" at bounding box center [253, 58] width 54 height 11
select select "100"
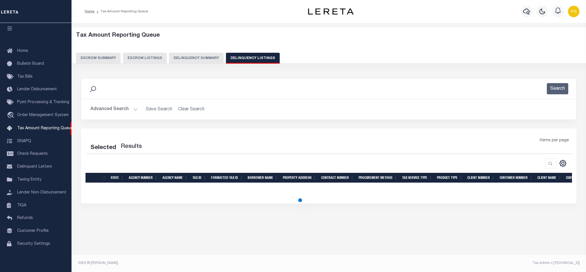
select select "100"
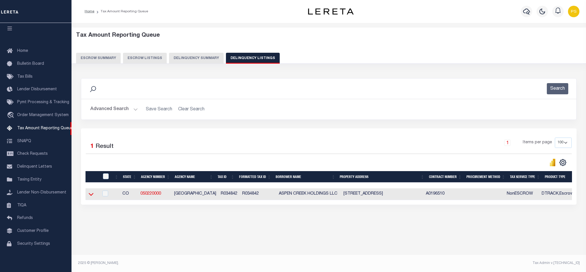
click at [90, 196] on icon at bounding box center [91, 194] width 5 height 6
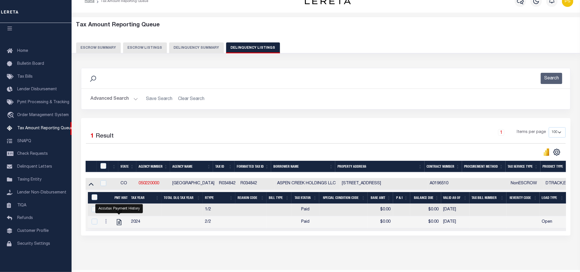
scroll to position [29, 0]
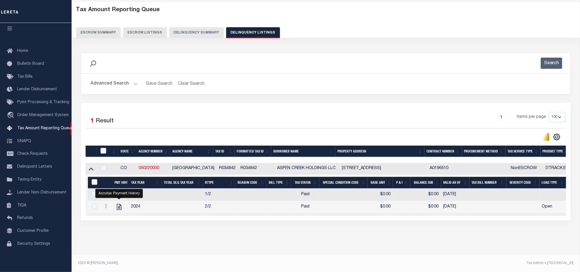
click at [93, 180] on input "&nbsp;" at bounding box center [95, 182] width 6 height 6
checkbox input "true"
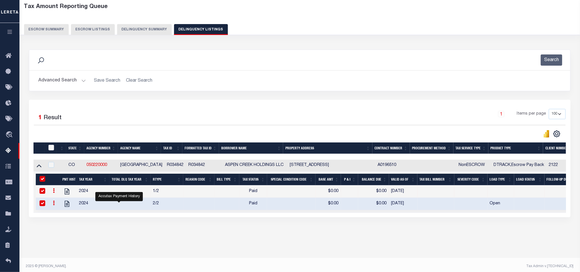
click at [51, 150] on input "checkbox" at bounding box center [51, 148] width 6 height 6
checkbox input "true"
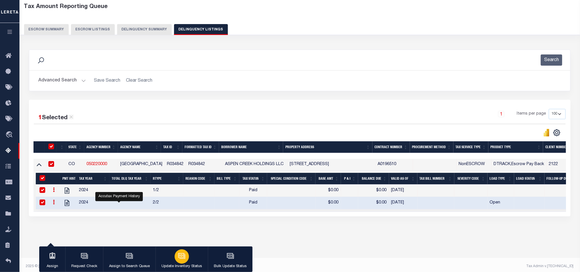
click at [182, 256] on icon "button" at bounding box center [181, 255] width 7 height 7
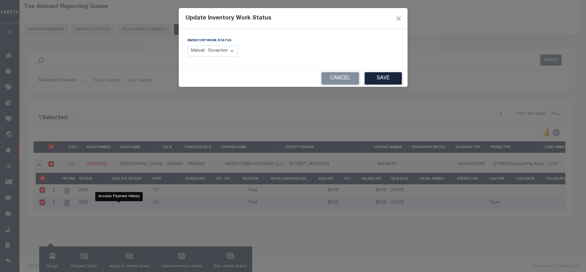
click at [200, 53] on select "Manual - Exception Pended - Awaiting Search Late Add Exception Completed" at bounding box center [212, 51] width 51 height 11
select select "4"
click at [187, 46] on select "Manual - Exception Pended - Awaiting Search Late Add Exception Completed" at bounding box center [212, 51] width 51 height 11
click at [381, 83] on button "Save" at bounding box center [383, 78] width 37 height 12
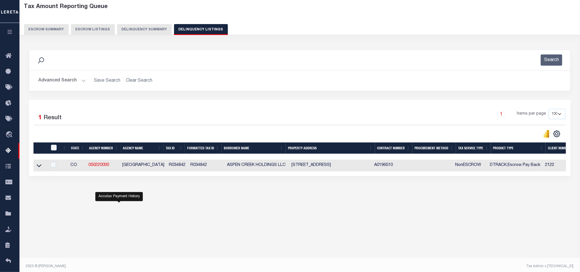
click at [58, 81] on button "Advanced Search" at bounding box center [62, 80] width 48 height 11
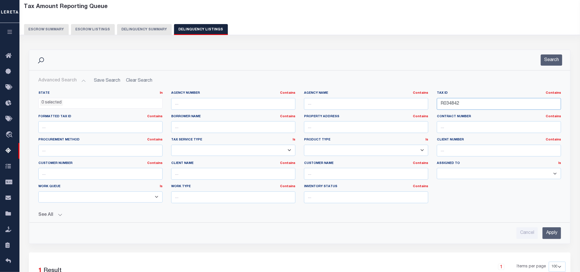
click at [445, 102] on input "R034842" at bounding box center [499, 104] width 124 height 12
paste input "5315"
type input "R035315"
click at [551, 236] on input "Apply" at bounding box center [551, 233] width 19 height 12
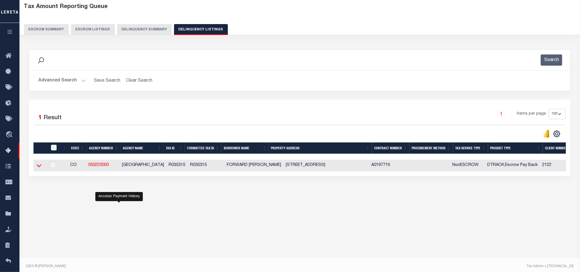
click at [38, 167] on icon at bounding box center [39, 165] width 5 height 3
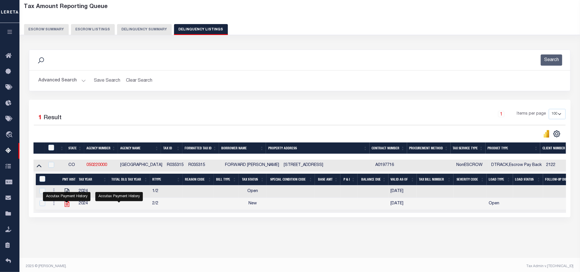
click at [66, 207] on icon "" at bounding box center [67, 204] width 5 height 6
checkbox input "false"
checkbox input "true"
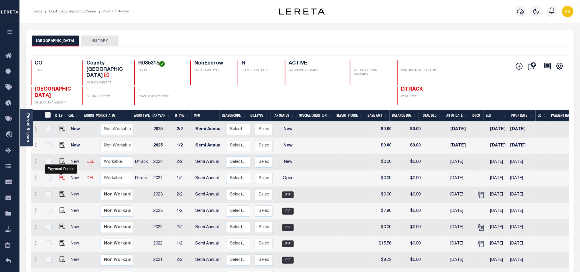
click at [61, 175] on img "" at bounding box center [63, 178] width 6 height 6
checkbox input "true"
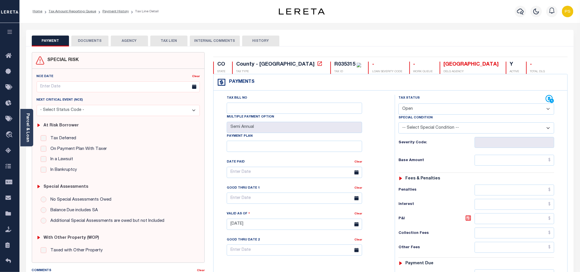
click at [448, 114] on select "- Select Status Code - Open Due/Unpaid Paid Incomplete No Tax Due Internal Refu…" at bounding box center [476, 108] width 156 height 11
select select "PYD"
click at [398, 104] on select "- Select Status Code - Open Due/Unpaid Paid Incomplete No Tax Due Internal Refu…" at bounding box center [476, 108] width 156 height 11
type input "[DATE]"
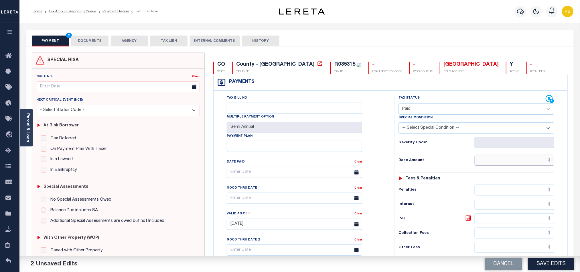
click at [516, 163] on input "text" at bounding box center [515, 160] width 80 height 11
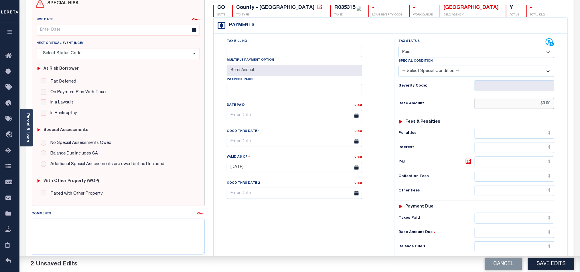
scroll to position [129, 0]
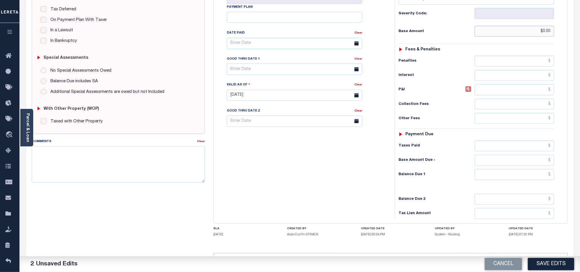
type input "$0.00"
click at [508, 176] on input "text" at bounding box center [515, 174] width 80 height 11
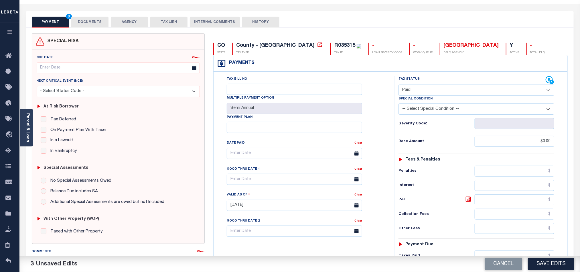
scroll to position [0, 0]
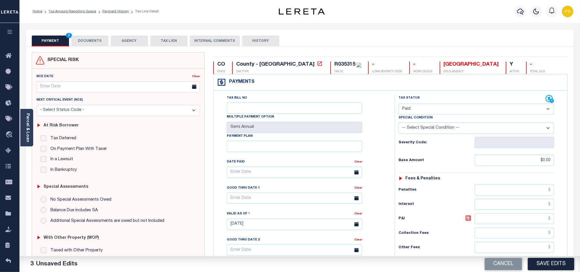
type input "$0.00"
click at [101, 40] on button "DOCUMENTS" at bounding box center [89, 40] width 37 height 11
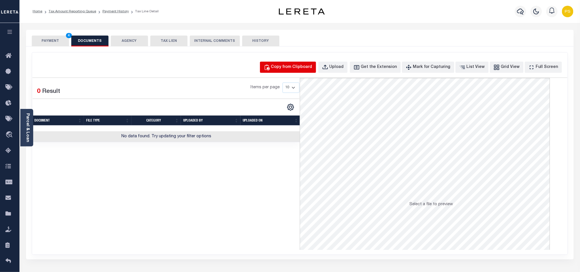
click at [291, 67] on div "Copy from Clipboard" at bounding box center [291, 67] width 41 height 6
select select "POP"
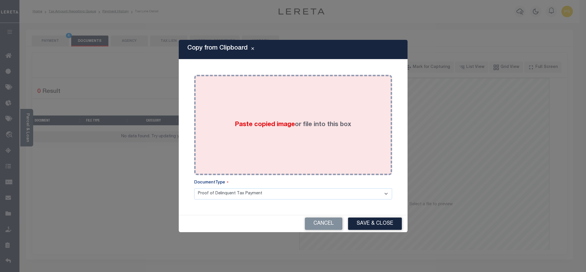
click at [271, 127] on span "Paste copied image" at bounding box center [265, 124] width 60 height 6
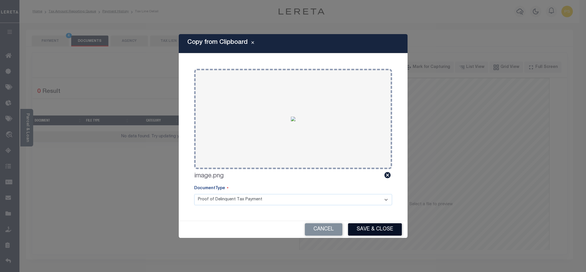
click at [369, 230] on button "Save & Close" at bounding box center [375, 229] width 54 height 12
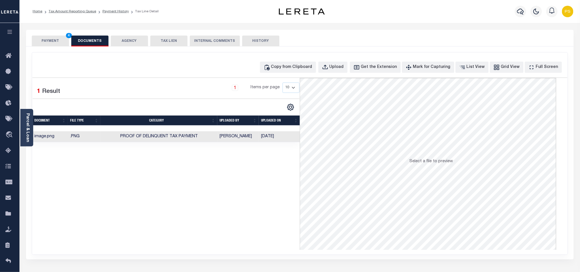
click at [55, 39] on button "PAYMENT 4" at bounding box center [50, 40] width 37 height 11
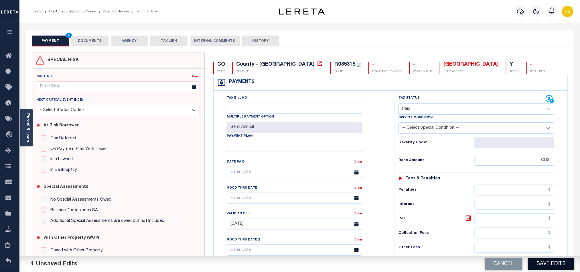
click at [552, 260] on button "Save Edits" at bounding box center [551, 264] width 46 height 12
checkbox input "false"
type input "$0"
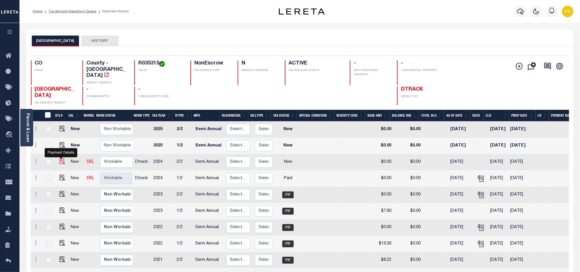
click at [60, 158] on img "" at bounding box center [63, 161] width 6 height 6
checkbox input "true"
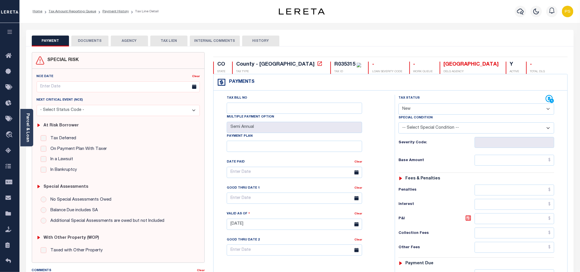
click at [429, 113] on select "- Select Status Code - Open Due/Unpaid Paid Incomplete No Tax Due Internal Refu…" at bounding box center [476, 108] width 156 height 11
select select "PYD"
click at [398, 104] on select "- Select Status Code - Open Due/Unpaid Paid Incomplete No Tax Due Internal Refu…" at bounding box center [476, 108] width 156 height 11
type input "[DATE]"
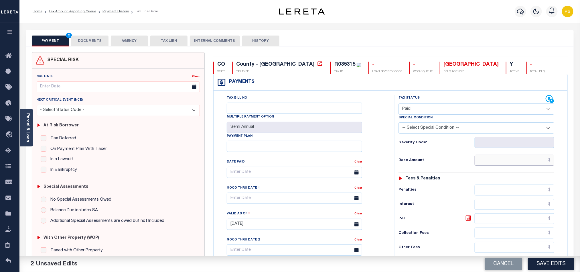
click at [523, 163] on input "text" at bounding box center [515, 160] width 80 height 11
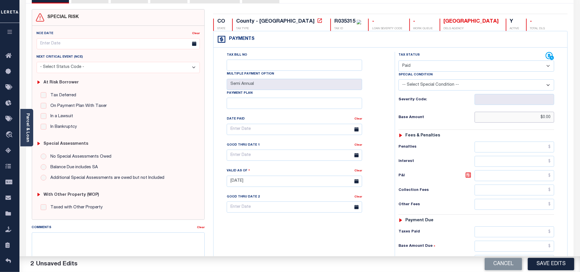
scroll to position [86, 0]
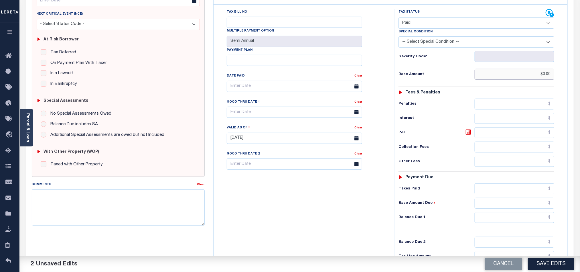
type input "$0.00"
click at [504, 222] on input "text" at bounding box center [515, 217] width 80 height 11
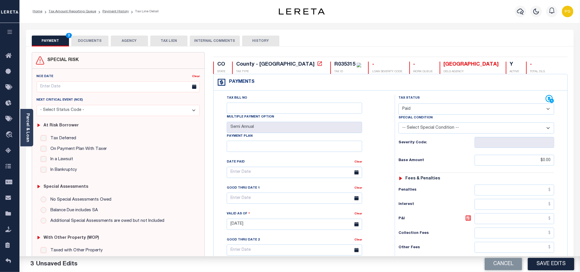
type input "$0.00"
click at [89, 41] on button "DOCUMENTS" at bounding box center [89, 40] width 37 height 11
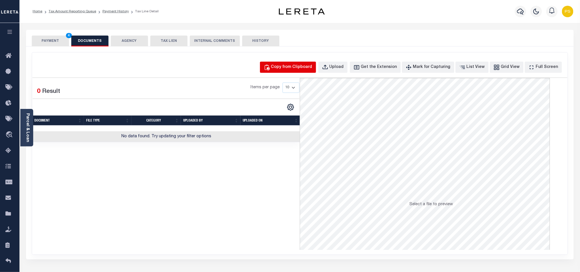
click at [289, 68] on div "Copy from Clipboard" at bounding box center [291, 67] width 41 height 6
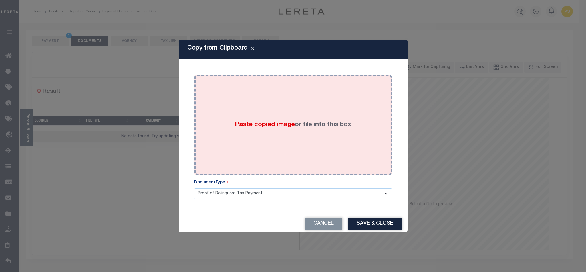
click at [305, 145] on div "Paste copied image or file into this box" at bounding box center [293, 125] width 189 height 92
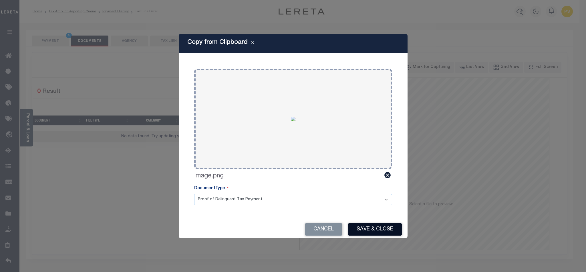
click at [382, 228] on button "Save & Close" at bounding box center [375, 229] width 54 height 12
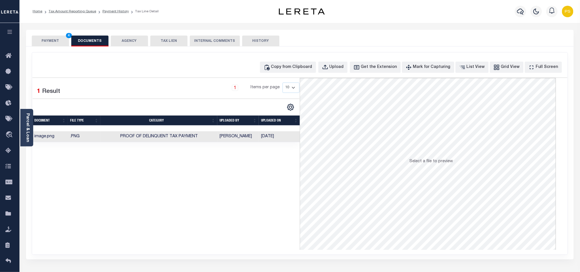
click at [51, 41] on button "PAYMENT 4" at bounding box center [50, 40] width 37 height 11
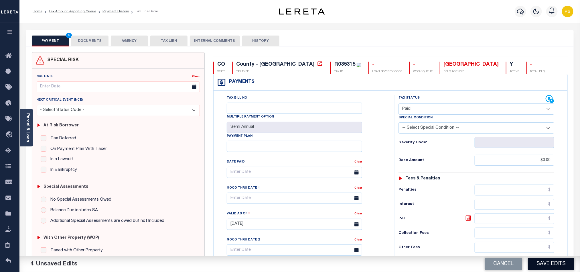
click at [554, 264] on button "Save Edits" at bounding box center [551, 264] width 46 height 12
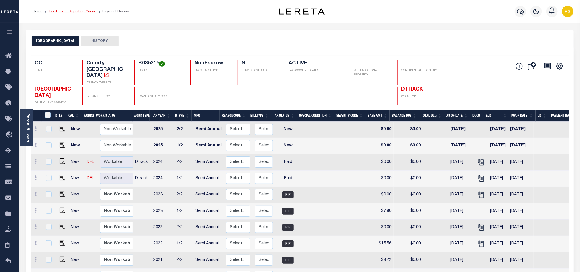
click at [74, 11] on link "Tax Amount Reporting Queue" at bounding box center [73, 11] width 48 height 3
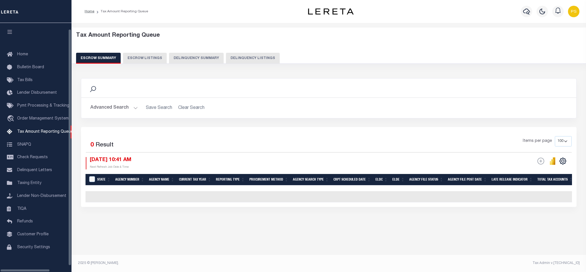
select select "100"
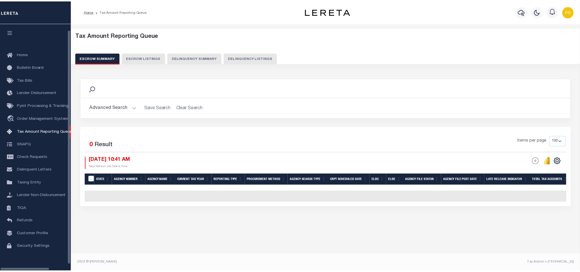
scroll to position [6, 0]
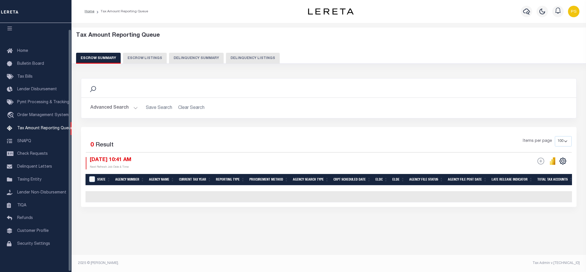
click at [239, 58] on button "Delinquency Listings" at bounding box center [253, 58] width 54 height 11
select select "100"
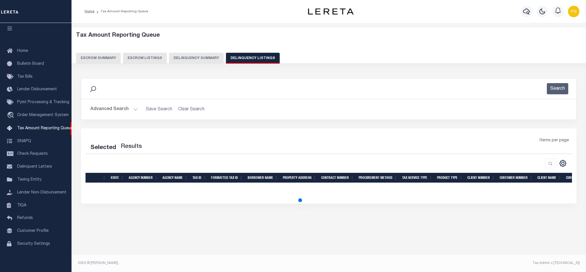
select select "100"
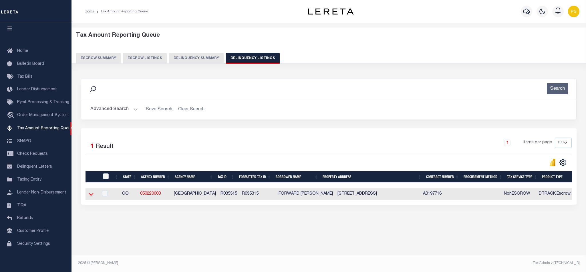
click at [93, 196] on icon at bounding box center [91, 194] width 5 height 3
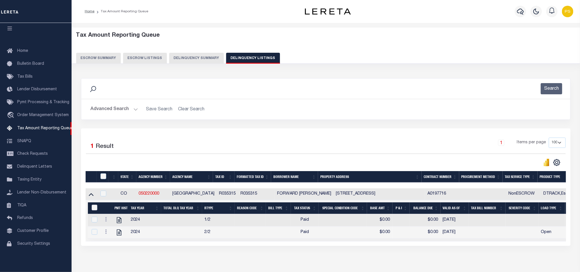
click at [93, 210] on input "&nbsp;" at bounding box center [95, 207] width 6 height 6
checkbox input "true"
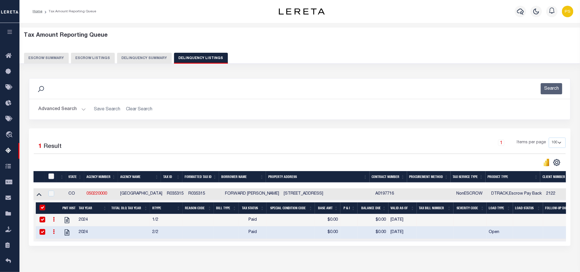
click at [51, 179] on input "checkbox" at bounding box center [51, 176] width 6 height 6
checkbox input "true"
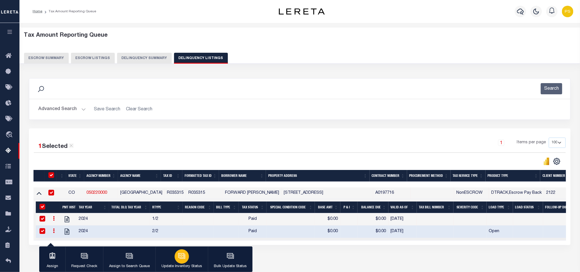
click at [185, 257] on div "button" at bounding box center [182, 256] width 14 height 14
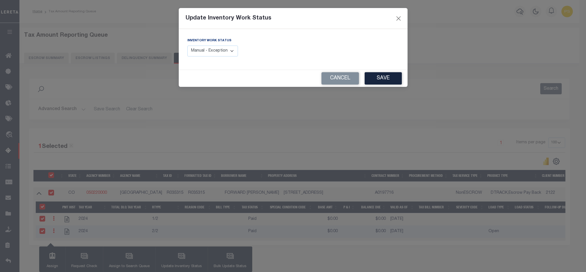
click at [217, 51] on select "Manual - Exception Pended - Awaiting Search Late Add Exception Completed" at bounding box center [212, 51] width 51 height 11
select select "4"
click at [187, 46] on select "Manual - Exception Pended - Awaiting Search Late Add Exception Completed" at bounding box center [212, 51] width 51 height 11
click at [382, 83] on button "Save" at bounding box center [383, 78] width 37 height 12
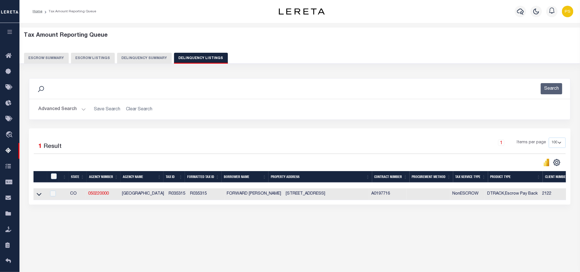
click at [56, 108] on button "Advanced Search" at bounding box center [62, 109] width 48 height 11
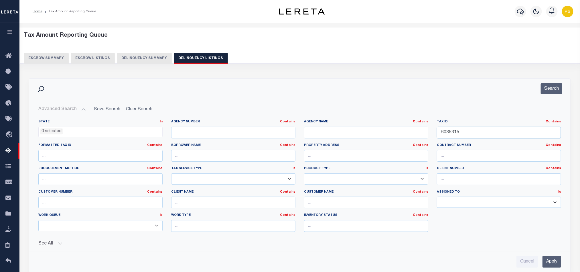
click at [448, 131] on input "R035315" at bounding box center [499, 133] width 124 height 12
paste input "542"
type input "R035542"
click at [551, 262] on input "Apply" at bounding box center [551, 262] width 19 height 12
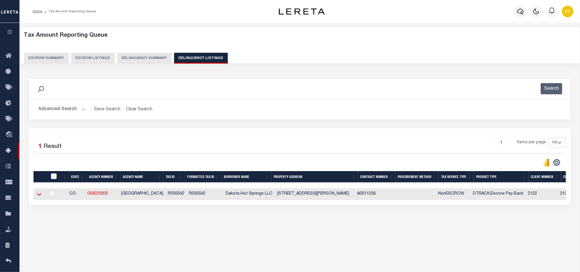
click at [38, 197] on icon at bounding box center [39, 194] width 5 height 6
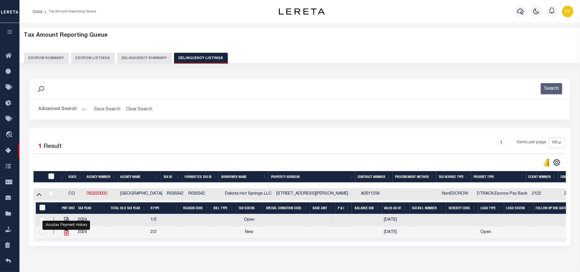
click at [65, 234] on icon "" at bounding box center [66, 231] width 7 height 7
checkbox input "false"
checkbox input "true"
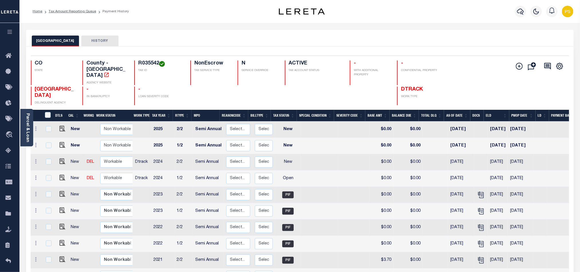
click at [58, 176] on link at bounding box center [61, 178] width 9 height 4
checkbox input "true"
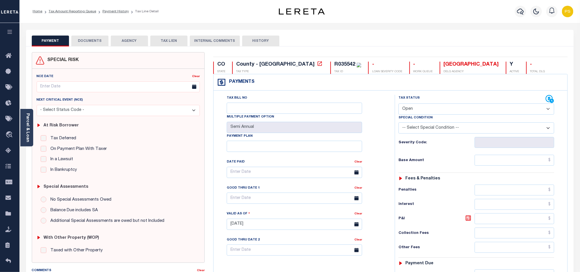
click at [423, 109] on select "- Select Status Code - Open Due/Unpaid Paid Incomplete No Tax Due Internal Refu…" at bounding box center [476, 108] width 156 height 11
select select "PYD"
click at [398, 104] on select "- Select Status Code - Open Due/Unpaid Paid Incomplete No Tax Due Internal Refu…" at bounding box center [476, 108] width 156 height 11
type input "[DATE]"
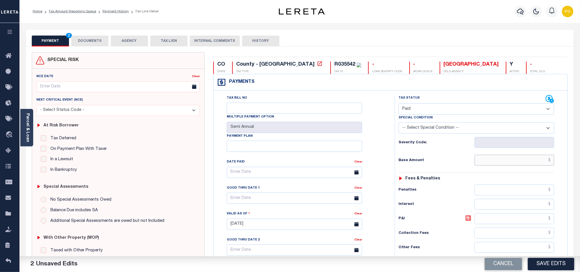
click at [519, 161] on input "text" at bounding box center [515, 160] width 80 height 11
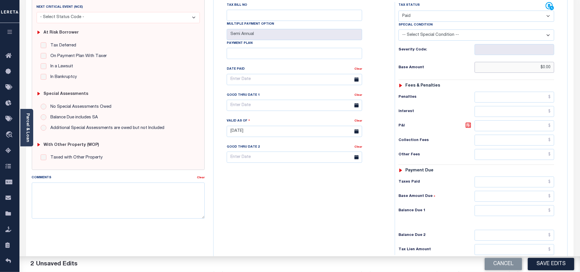
scroll to position [129, 0]
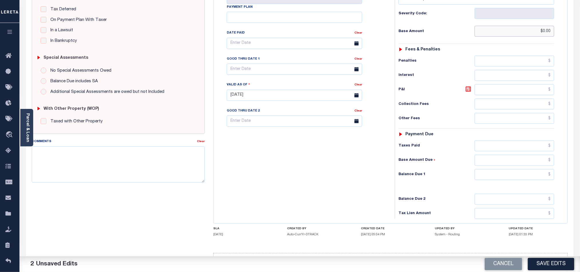
type input "$0.00"
click at [531, 180] on input "text" at bounding box center [515, 174] width 80 height 11
type input "$0.00"
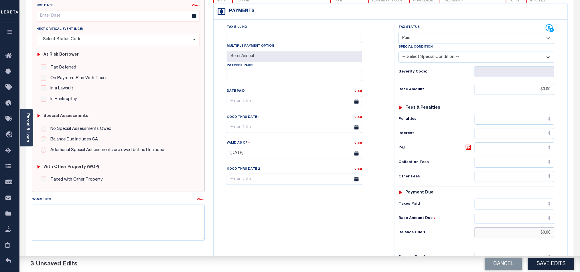
scroll to position [0, 0]
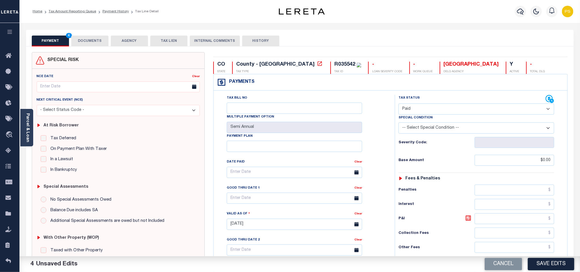
click at [95, 40] on button "DOCUMENTS" at bounding box center [89, 40] width 37 height 11
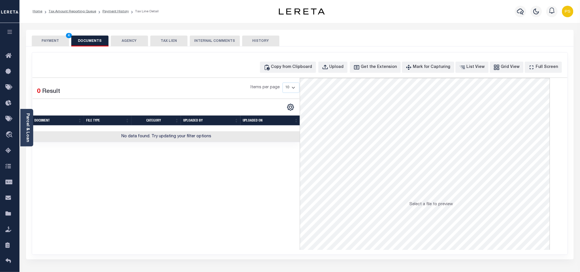
click at [306, 59] on div "Copy from Clipboard Upload Get the Extension Mark for Capturing Got it List Vie…" at bounding box center [299, 153] width 535 height 202
click at [310, 68] on div "Copy from Clipboard" at bounding box center [291, 67] width 41 height 6
select select "POP"
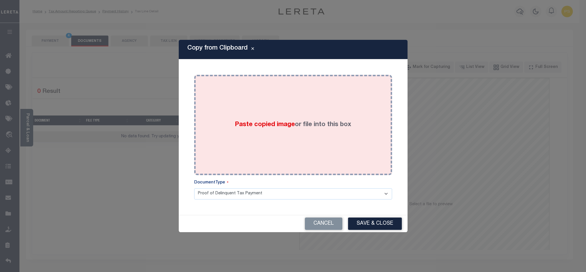
click at [312, 111] on div "Paste copied image or file into this box" at bounding box center [293, 125] width 189 height 92
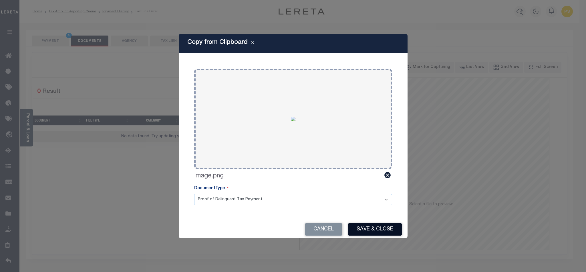
click at [385, 229] on button "Save & Close" at bounding box center [375, 229] width 54 height 12
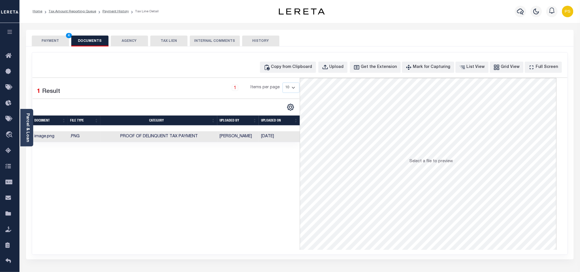
click at [49, 43] on button "PAYMENT 4" at bounding box center [50, 40] width 37 height 11
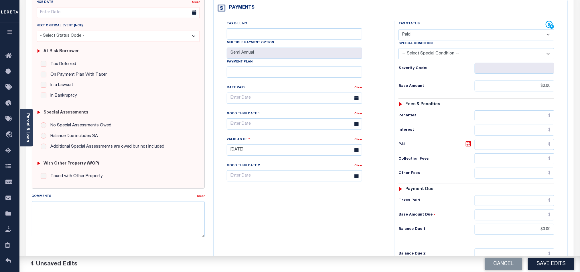
scroll to position [86, 0]
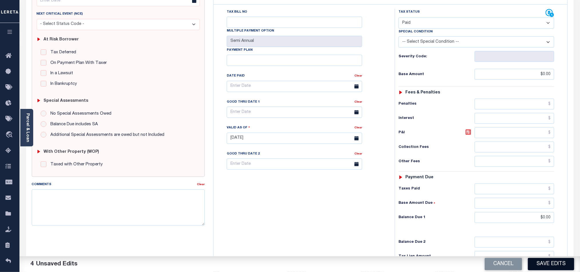
click at [555, 265] on button "Save Edits" at bounding box center [551, 264] width 46 height 12
checkbox input "false"
type input "$0"
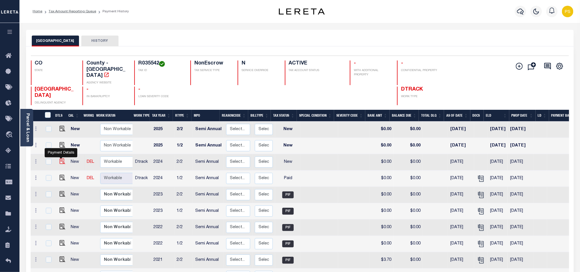
click at [60, 158] on img "" at bounding box center [63, 161] width 6 height 6
checkbox input "true"
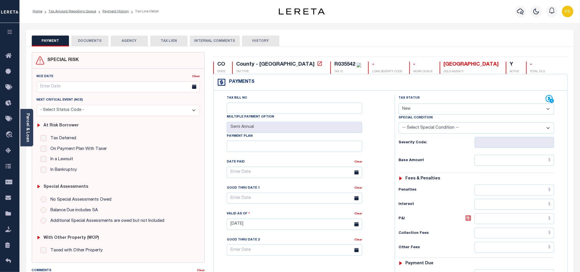
click at [429, 109] on select "- Select Status Code - Open Due/Unpaid Paid Incomplete No Tax Due Internal Refu…" at bounding box center [476, 108] width 156 height 11
select select "PYD"
click at [398, 104] on select "- Select Status Code - Open Due/Unpaid Paid Incomplete No Tax Due Internal Refu…" at bounding box center [476, 108] width 156 height 11
type input "[DATE]"
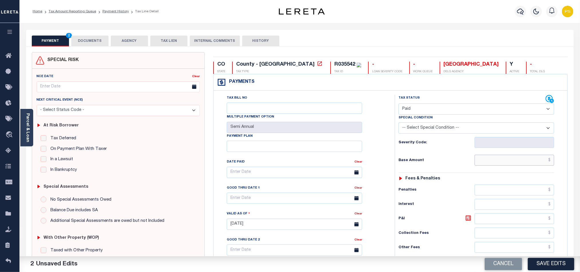
click at [531, 161] on input "text" at bounding box center [515, 160] width 80 height 11
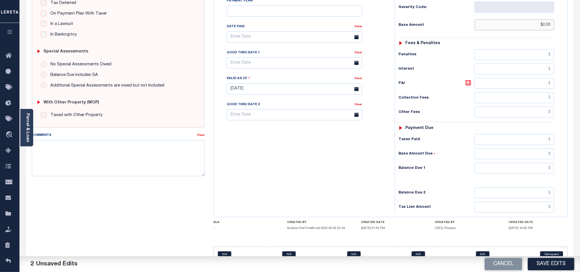
scroll to position [154, 0]
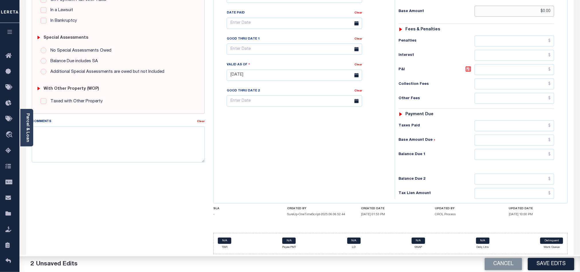
type input "$0.00"
click at [461, 213] on div "CO STATE County - CO TAX TYPE R035542 TAX ID - LOAN SEVERITY CODE - WORK QUEUE …" at bounding box center [390, 83] width 355 height 341
click at [526, 153] on input "text" at bounding box center [515, 154] width 80 height 11
click at [544, 154] on input "text" at bounding box center [515, 154] width 80 height 11
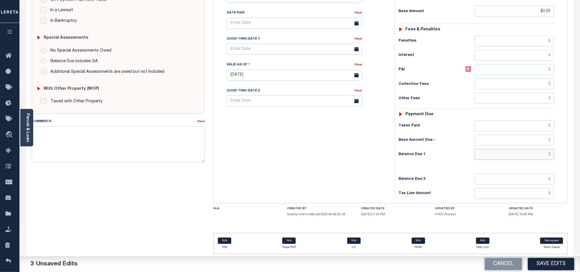
click at [544, 154] on input "text" at bounding box center [515, 154] width 80 height 11
type input "$0.00"
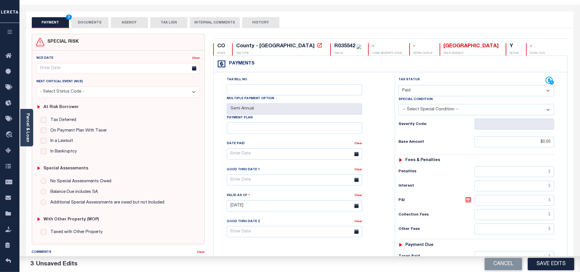
scroll to position [0, 0]
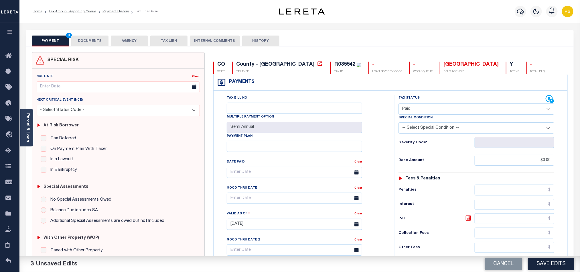
click at [96, 42] on button "DOCUMENTS" at bounding box center [89, 40] width 37 height 11
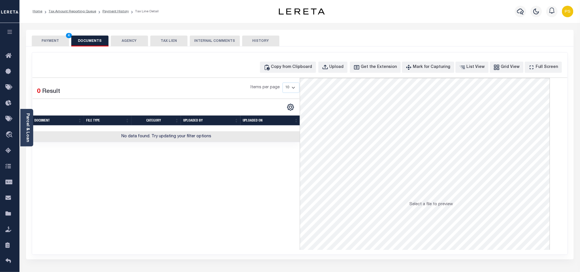
click at [96, 42] on button "DOCUMENTS" at bounding box center [89, 40] width 37 height 11
click at [304, 70] on div "Copy from Clipboard" at bounding box center [291, 67] width 41 height 6
select select "POP"
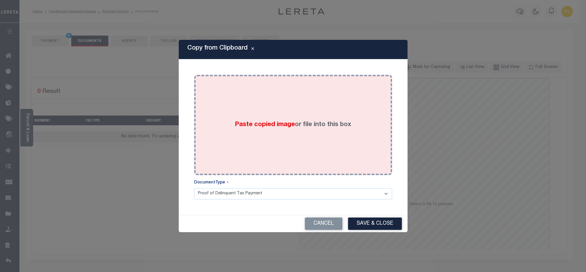
click at [265, 127] on span "Paste copied image" at bounding box center [265, 124] width 60 height 6
click at [304, 127] on label "Paste copied image or file into this box" at bounding box center [293, 124] width 116 height 9
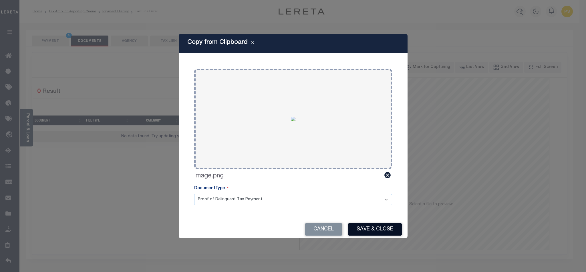
click at [359, 227] on button "Save & Close" at bounding box center [375, 229] width 54 height 12
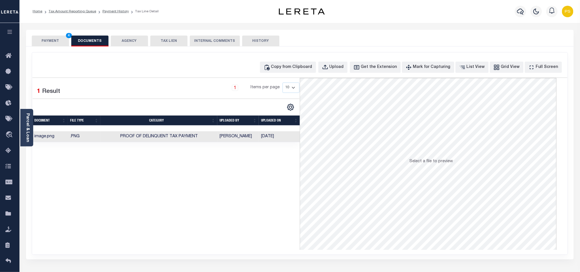
click at [48, 43] on button "PAYMENT 4" at bounding box center [50, 40] width 37 height 11
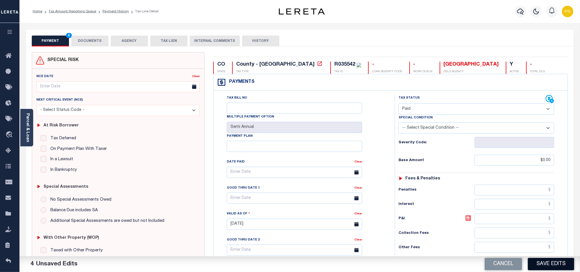
click at [550, 258] on button "Save Edits" at bounding box center [551, 264] width 46 height 12
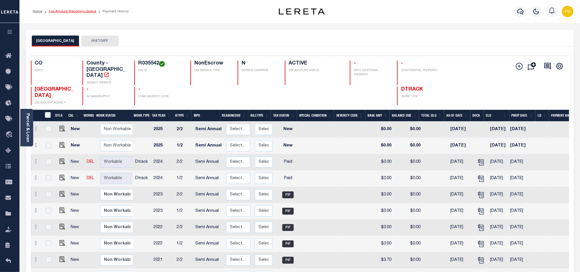
click at [80, 11] on link "Tax Amount Reporting Queue" at bounding box center [73, 11] width 48 height 3
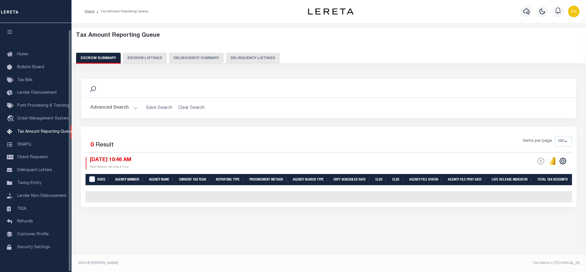
select select "100"
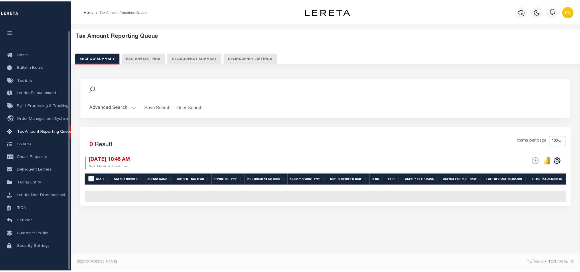
scroll to position [7, 0]
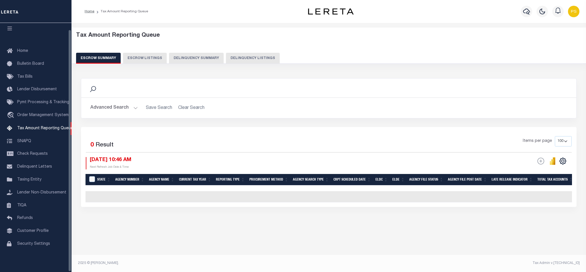
click at [249, 54] on button "Delinquency Listings" at bounding box center [253, 58] width 54 height 11
select select "100"
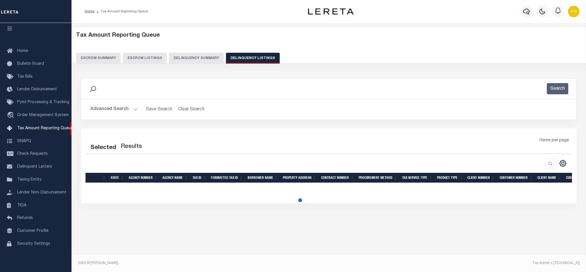
select select "100"
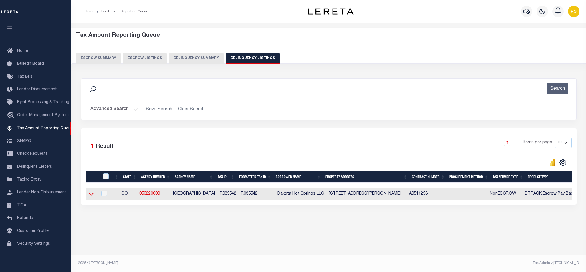
click at [91, 196] on icon at bounding box center [91, 194] width 5 height 3
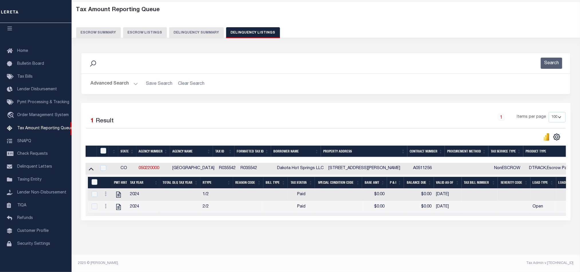
scroll to position [32, 0]
click at [94, 180] on input "&nbsp;" at bounding box center [95, 182] width 6 height 6
checkbox input "true"
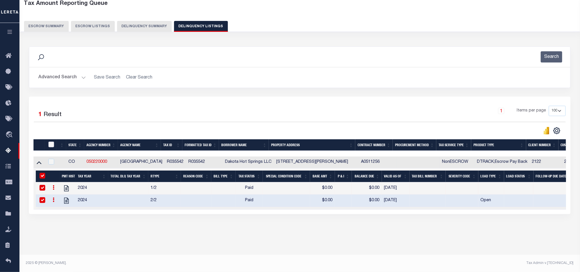
click at [50, 145] on input "checkbox" at bounding box center [51, 144] width 6 height 6
checkbox input "true"
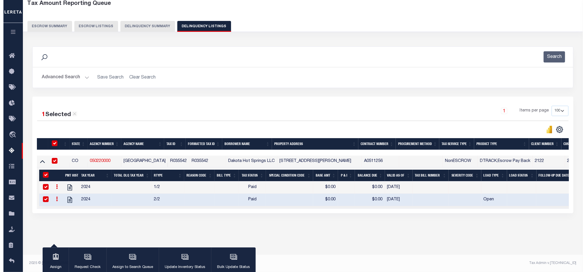
scroll to position [32, 0]
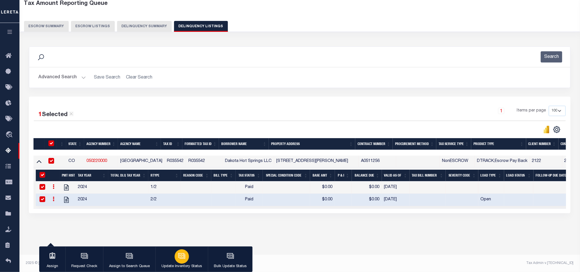
click at [175, 260] on button "Update Inventory Status" at bounding box center [181, 259] width 52 height 26
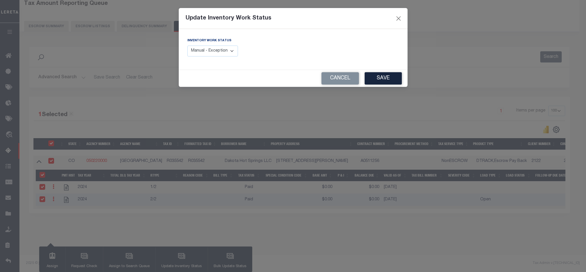
click at [217, 52] on select "Manual - Exception Pended - Awaiting Search Late Add Exception Completed" at bounding box center [212, 51] width 51 height 11
select select "4"
click at [187, 46] on select "Manual - Exception Pended - Awaiting Search Late Add Exception Completed" at bounding box center [212, 51] width 51 height 11
click at [379, 81] on button "Save" at bounding box center [383, 78] width 37 height 12
